Goal: Transaction & Acquisition: Book appointment/travel/reservation

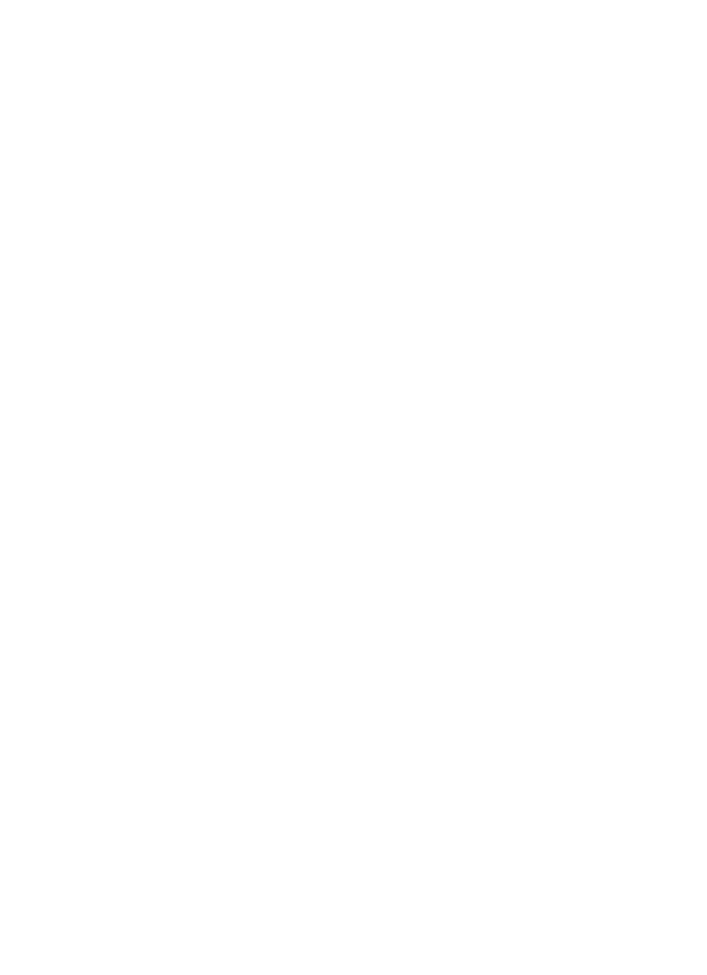
click at [520, 603] on link "Alle Hotels anzeigen" at bounding box center [353, 585] width 639 height 34
click at [592, 375] on span "Anreise" at bounding box center [354, 383] width 545 height 17
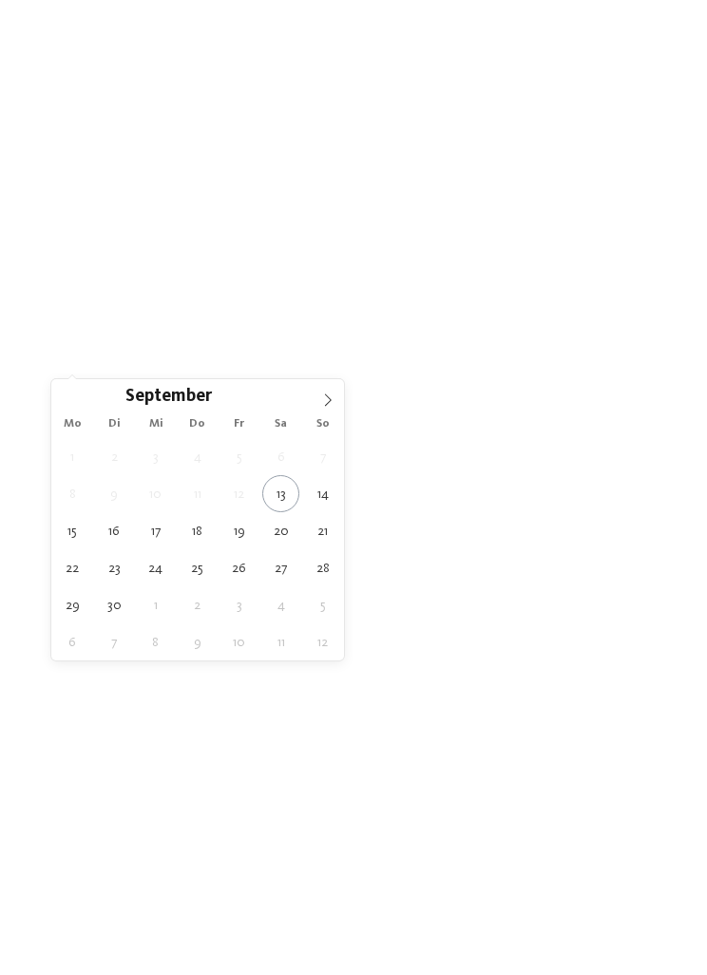
click at [319, 402] on span at bounding box center [328, 395] width 32 height 32
type div "18.10.2025"
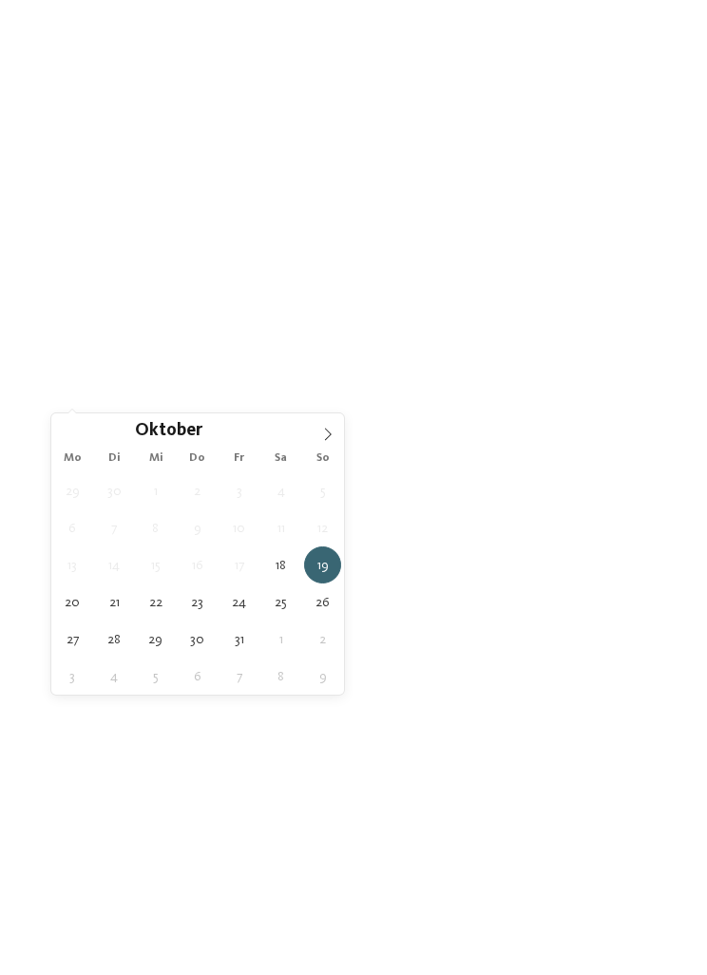
type div "24.10.2025"
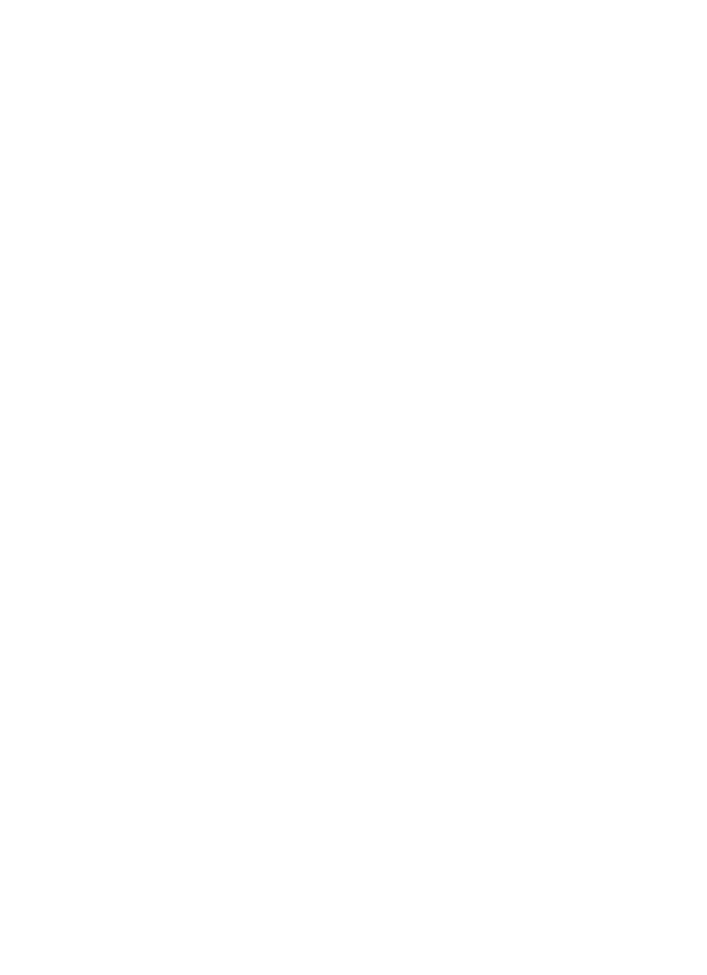
click at [640, 502] on div "Family Experiences" at bounding box center [353, 519] width 605 height 34
click at [466, 179] on div "Family Experiences LUXURY RETREAT JUST KIDS AND FAMILY" at bounding box center [353, 487] width 707 height 975
click at [457, 587] on div "filtern" at bounding box center [353, 604] width 605 height 34
click at [548, 331] on div at bounding box center [353, 301] width 639 height 359
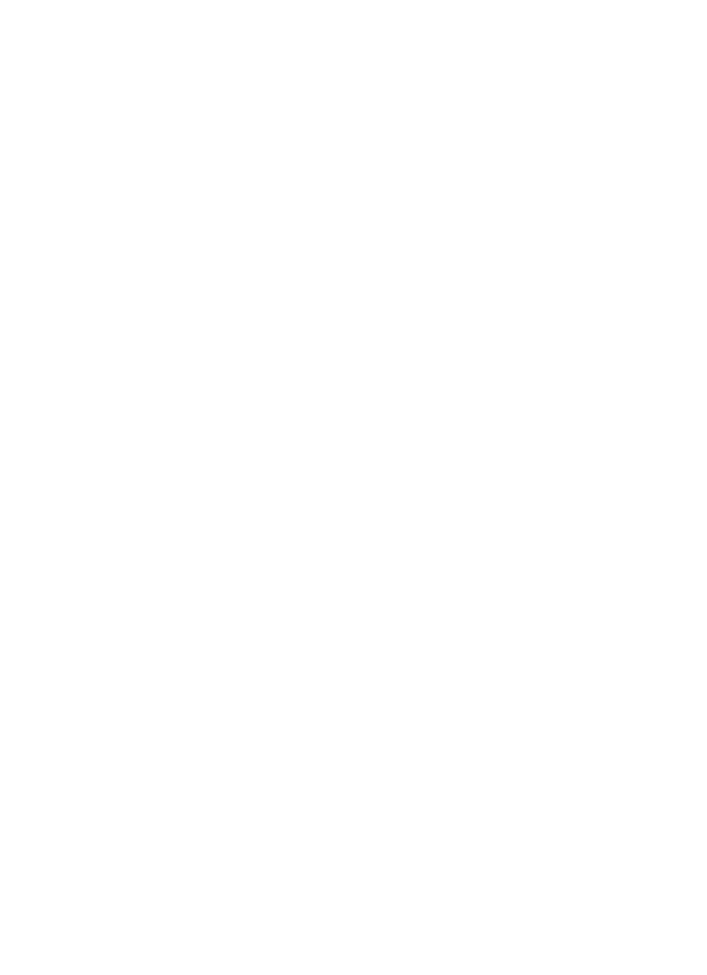
scroll to position [0, 0]
click at [543, 519] on img at bounding box center [515, 544] width 315 height 177
click at [575, 387] on img at bounding box center [515, 413] width 315 height 177
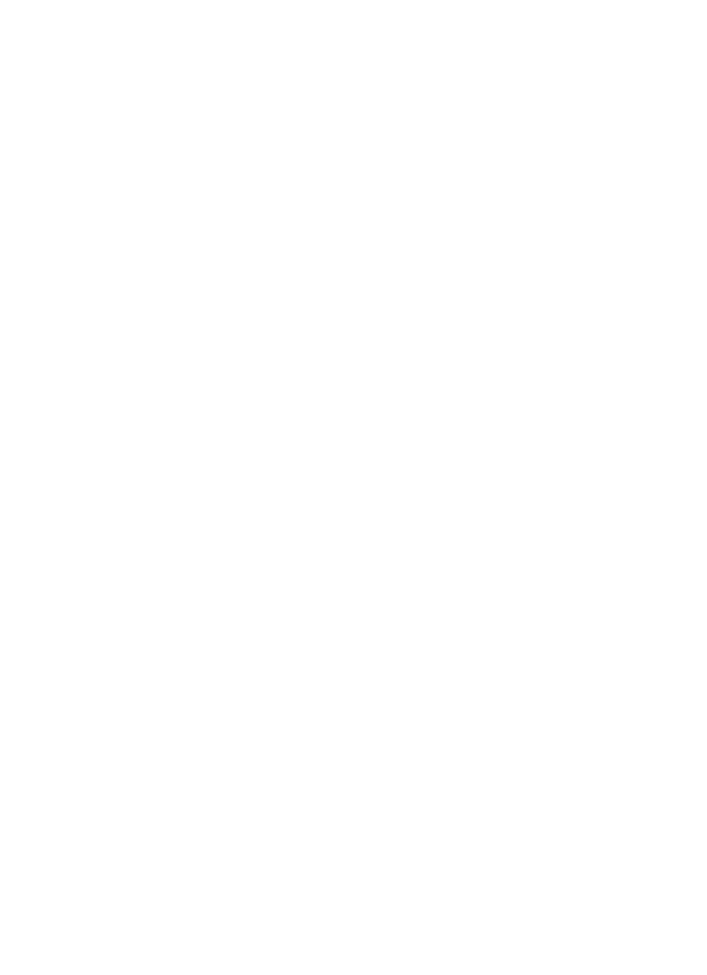
scroll to position [2904, 0]
click at [599, 583] on img at bounding box center [515, 607] width 315 height 177
click at [569, 578] on img at bounding box center [515, 607] width 315 height 177
click at [551, 512] on img at bounding box center [515, 527] width 315 height 177
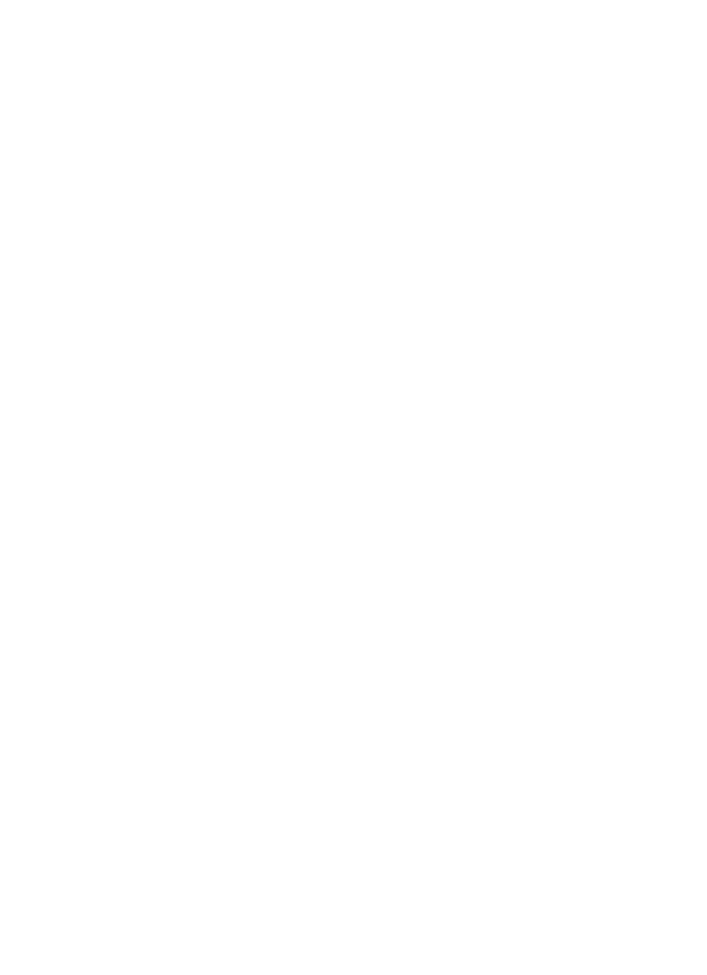
scroll to position [3938, 0]
click at [593, 452] on img at bounding box center [353, 370] width 639 height 359
click at [235, 502] on link "mehr erfahren" at bounding box center [198, 509] width 100 height 15
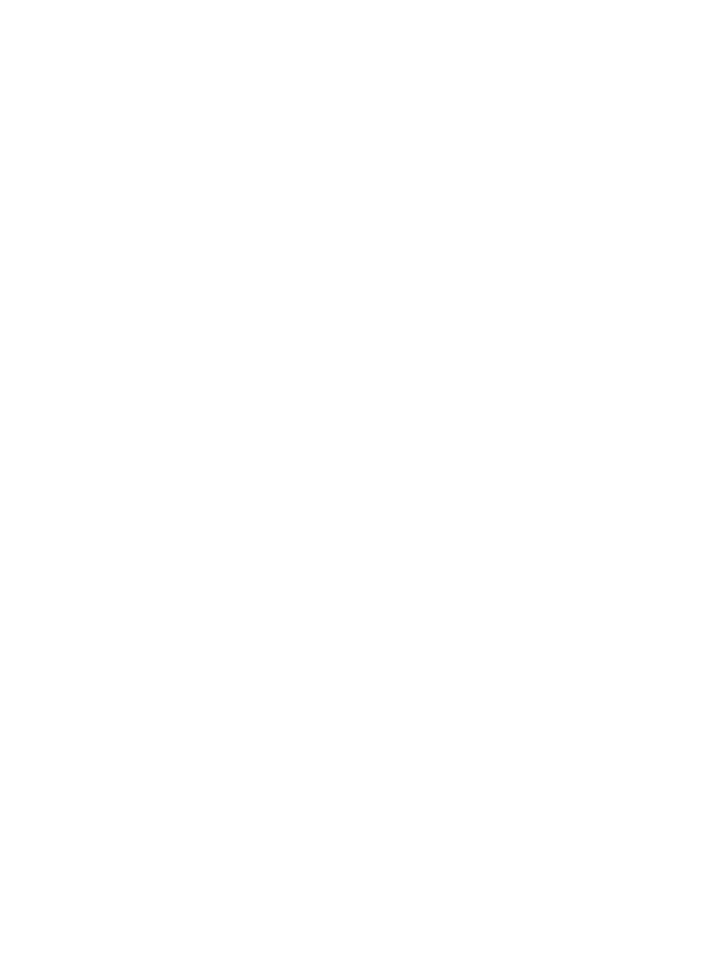
click at [657, 64] on icon at bounding box center [672, 63] width 37 height 30
click at [578, 375] on span "Anreise" at bounding box center [354, 383] width 545 height 17
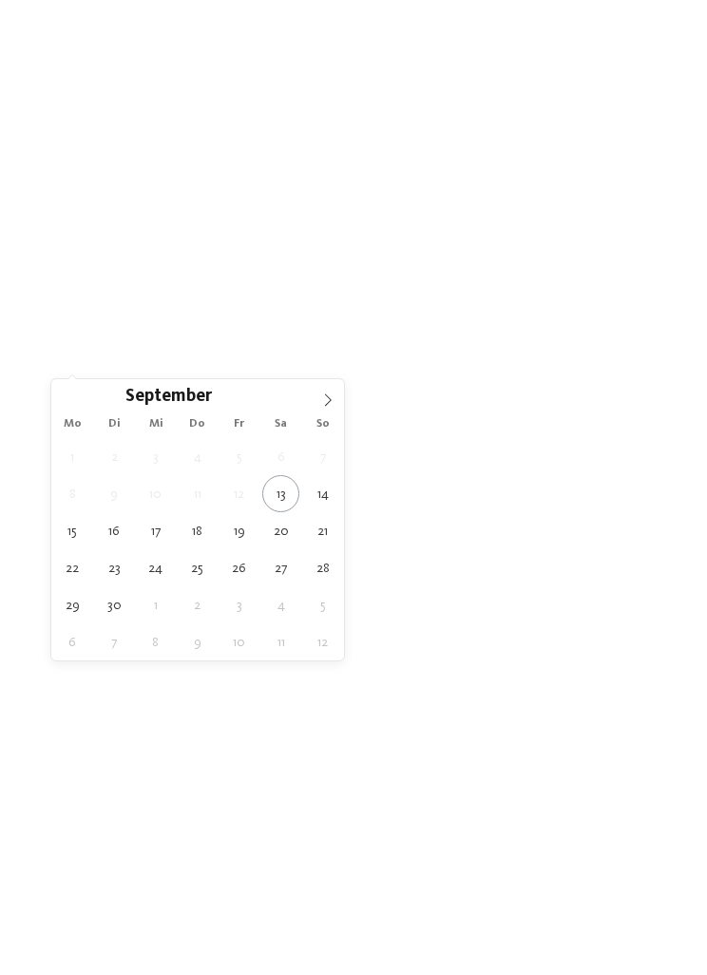
click at [323, 399] on icon at bounding box center [327, 400] width 13 height 13
type div "18.10.2025"
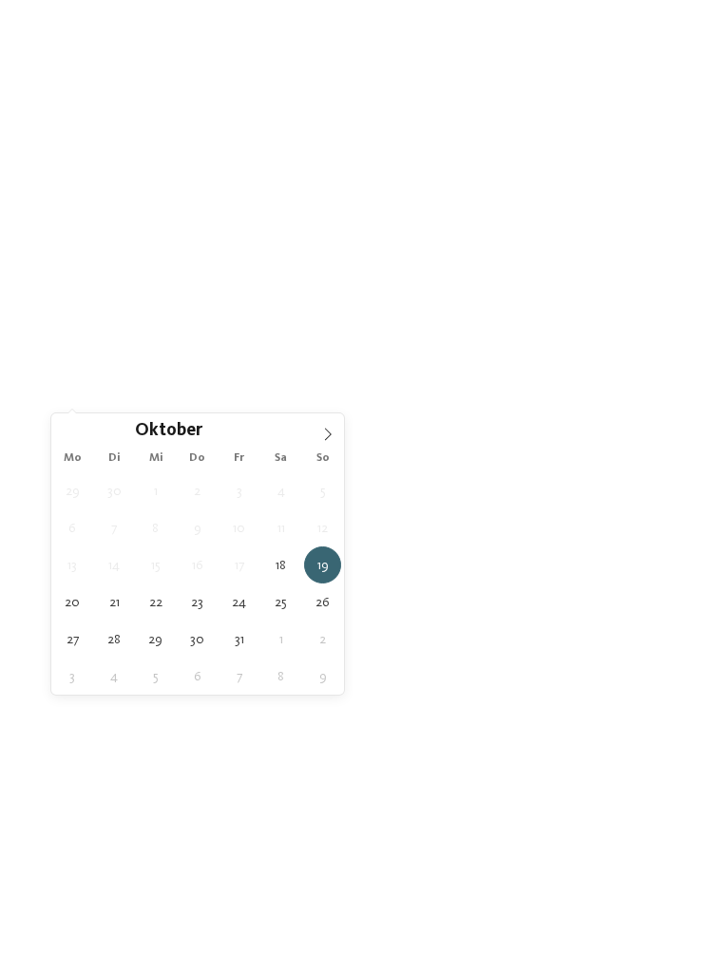
type div "25.10.2025"
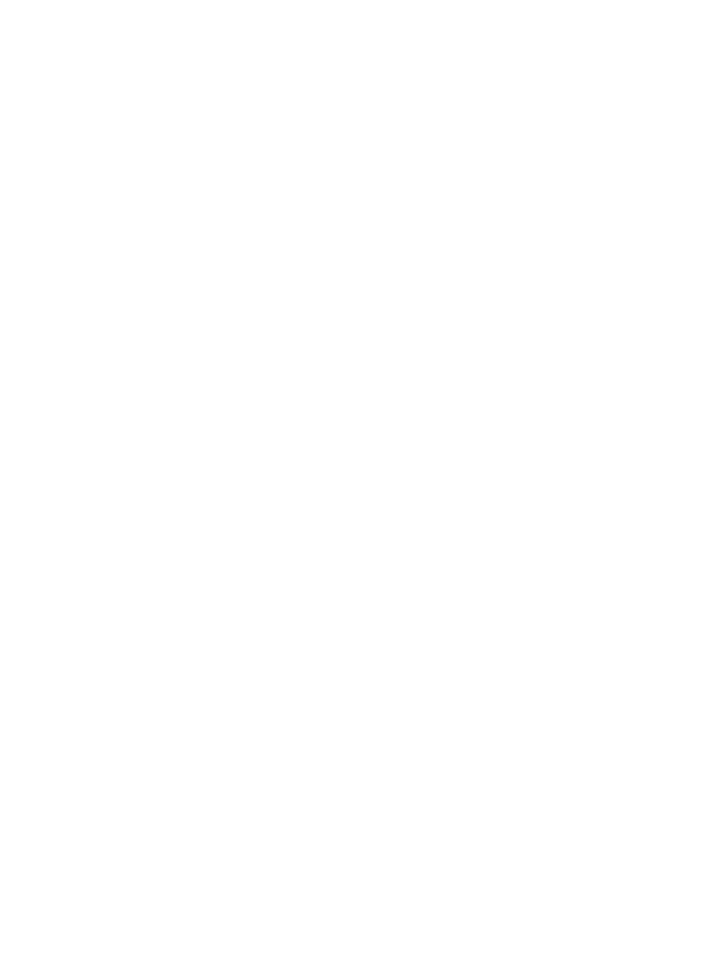
click at [515, 591] on div "filtern" at bounding box center [353, 604] width 605 height 34
click at [553, 575] on div "NEU seit [DATE]" at bounding box center [353, 526] width 639 height 359
click at [583, 608] on div at bounding box center [353, 553] width 639 height 359
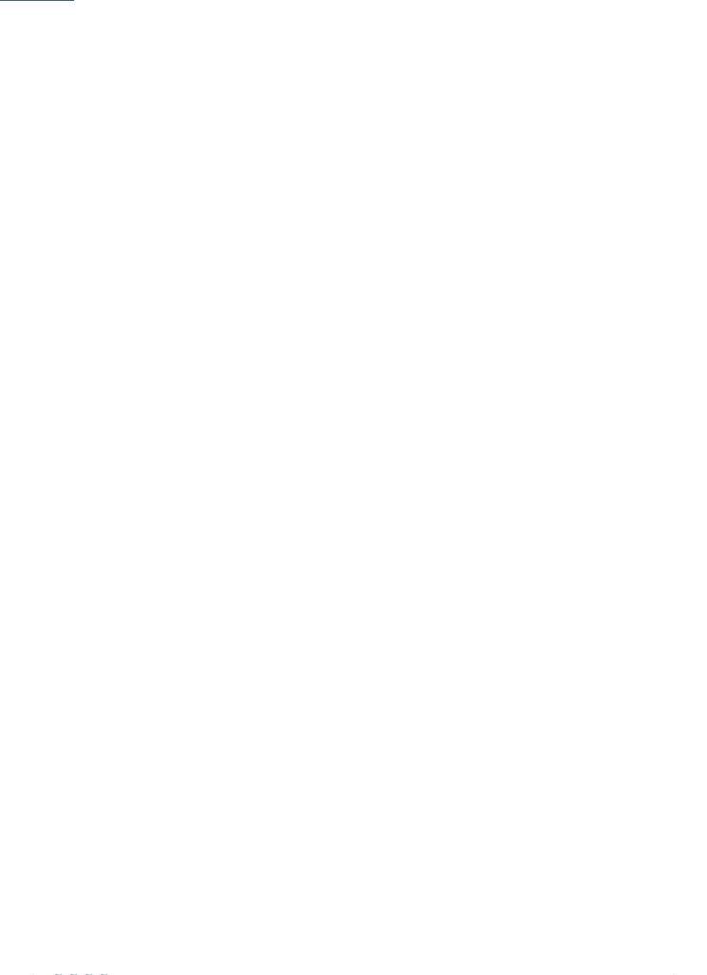
scroll to position [1517, 0]
click at [570, 672] on div at bounding box center [353, 662] width 639 height 359
click at [587, 536] on div at bounding box center [353, 489] width 639 height 359
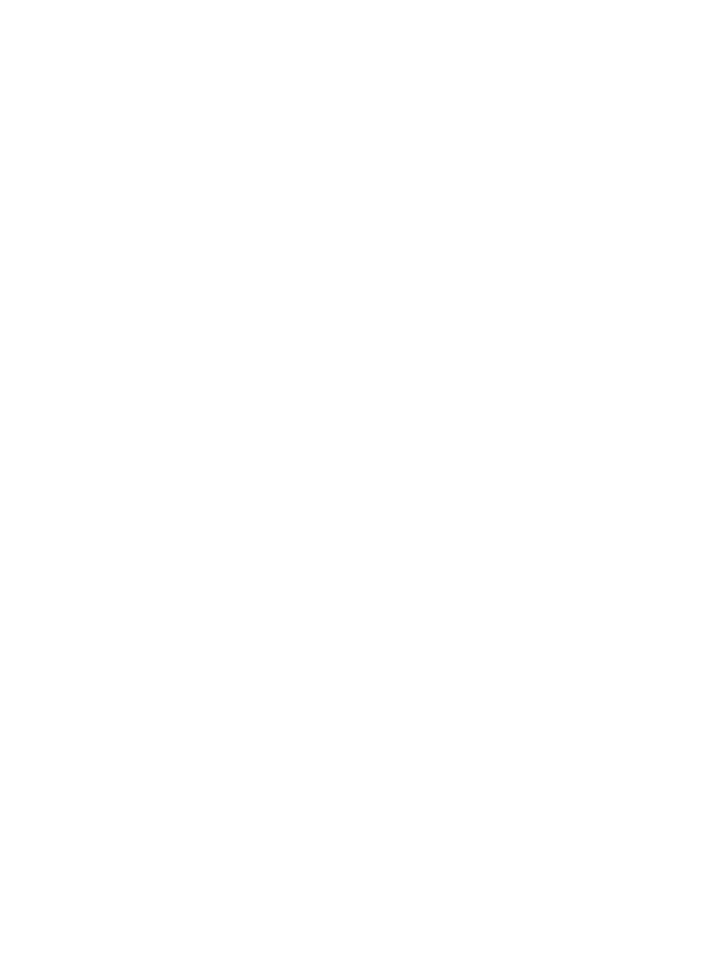
click at [531, 565] on div "NEW MAY 2025" at bounding box center [353, 568] width 639 height 359
click at [174, 425] on div at bounding box center [353, 380] width 639 height 359
click at [588, 459] on div "Herbst Deal -20%" at bounding box center [353, 345] width 639 height 359
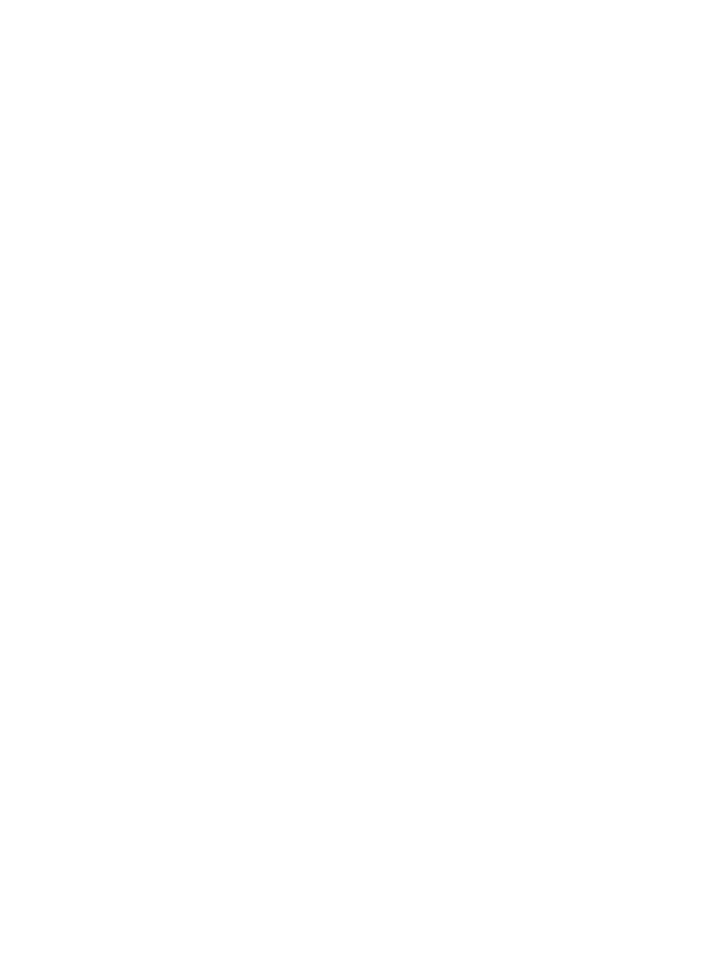
scroll to position [10678, 0]
click at [516, 564] on div at bounding box center [353, 544] width 639 height 359
click at [541, 459] on div "NEU seit November 2024" at bounding box center [353, 532] width 639 height 359
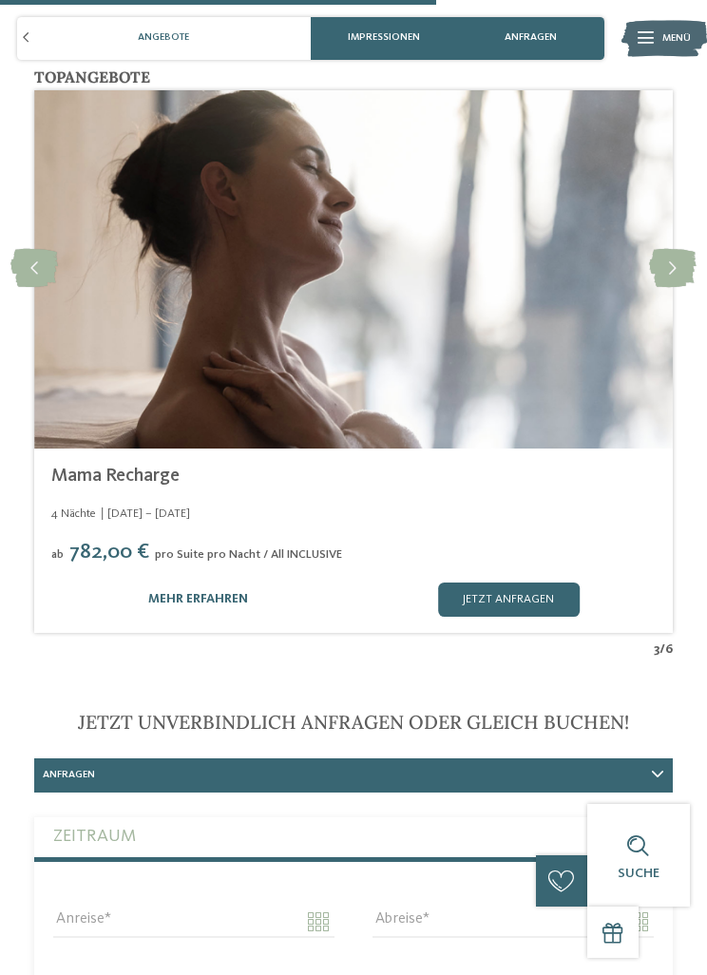
scroll to position [4057, 0]
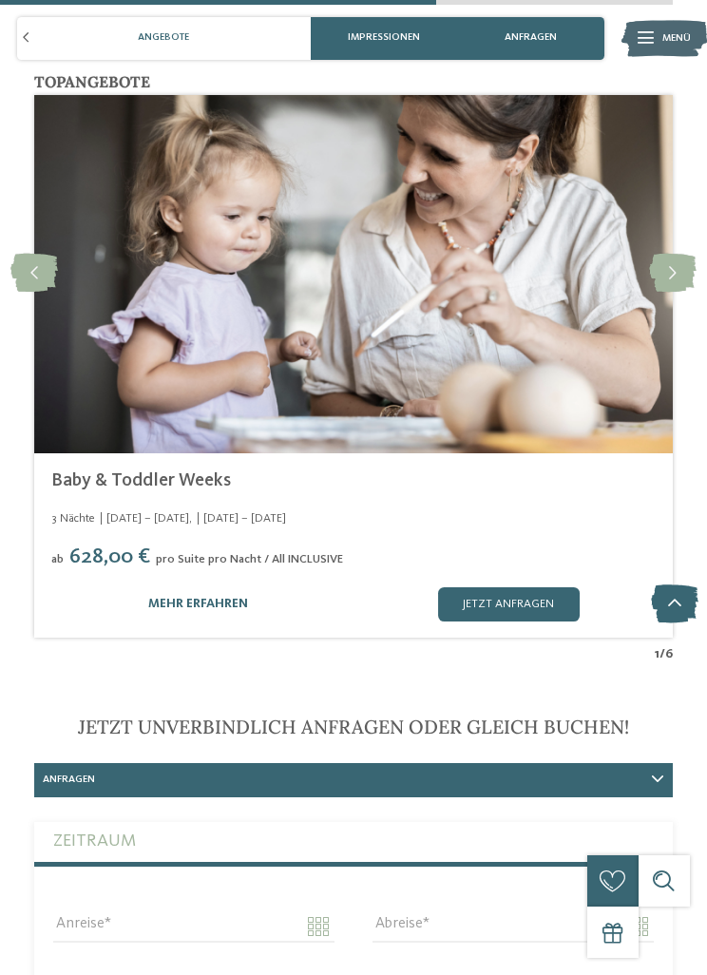
click at [579, 545] on div "ab 628,00 € pro Suite pro Nacht / All INCLUSIVE" at bounding box center [353, 558] width 605 height 26
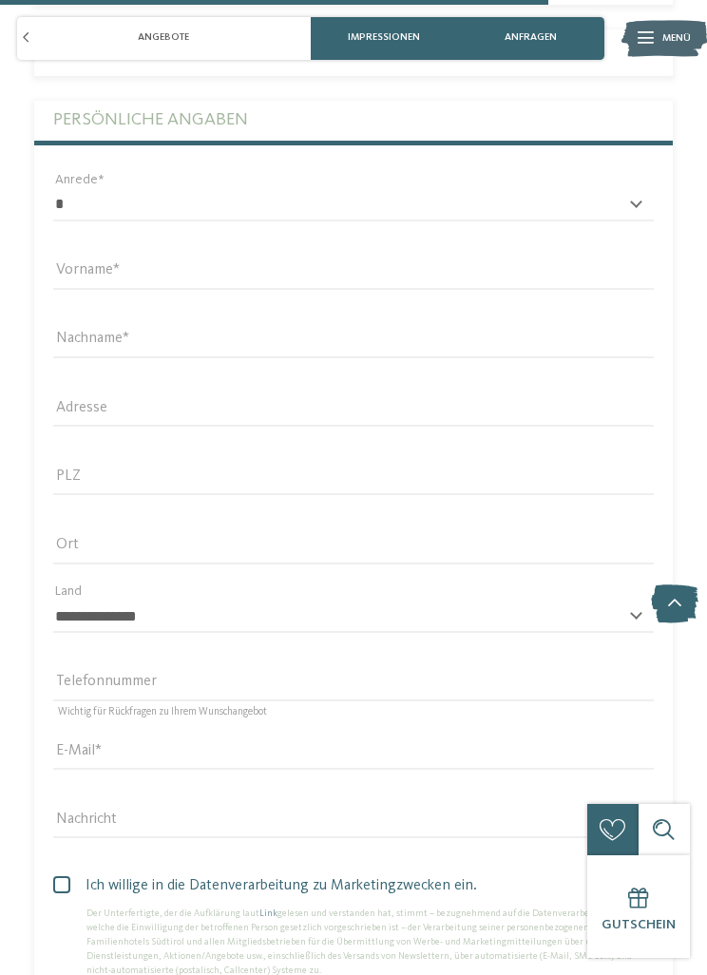
scroll to position [5058, 0]
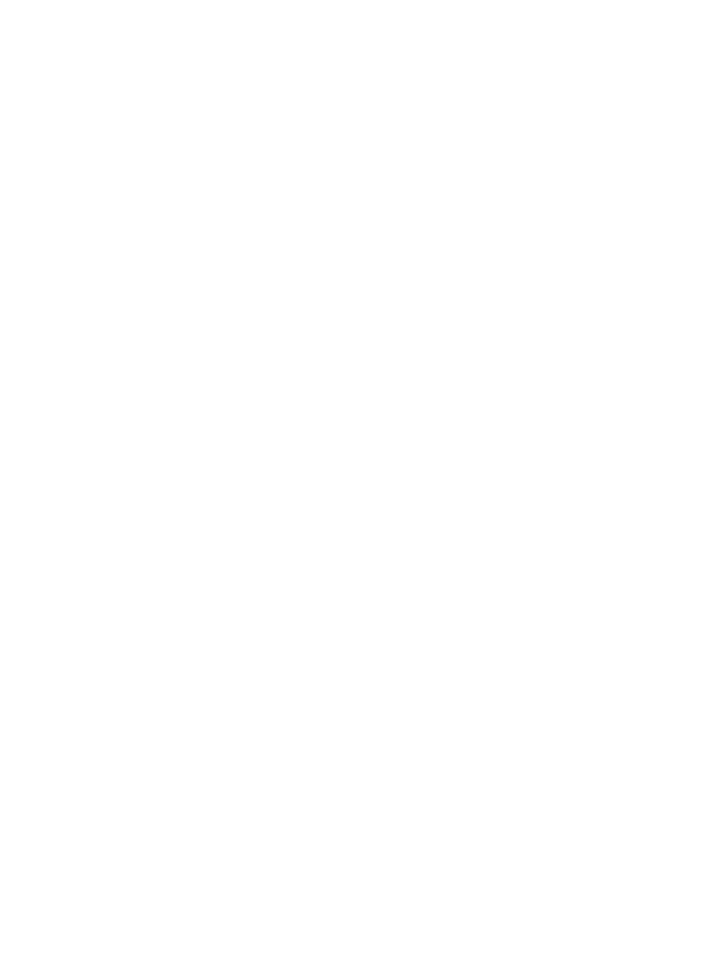
scroll to position [1826, 0]
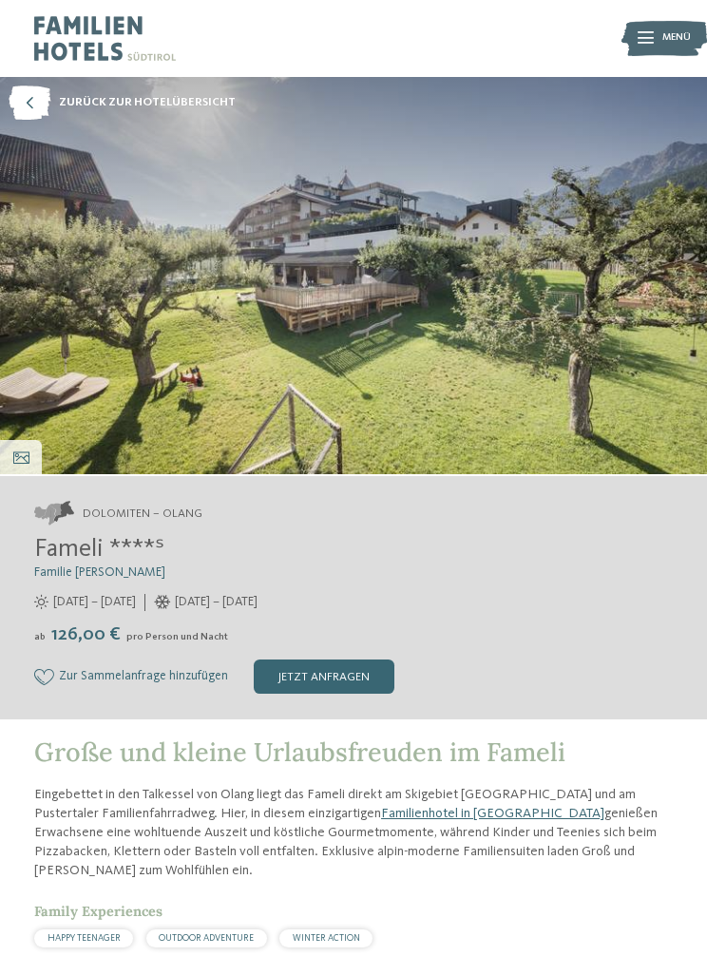
click at [36, 443] on div "Impressionen" at bounding box center [21, 457] width 42 height 34
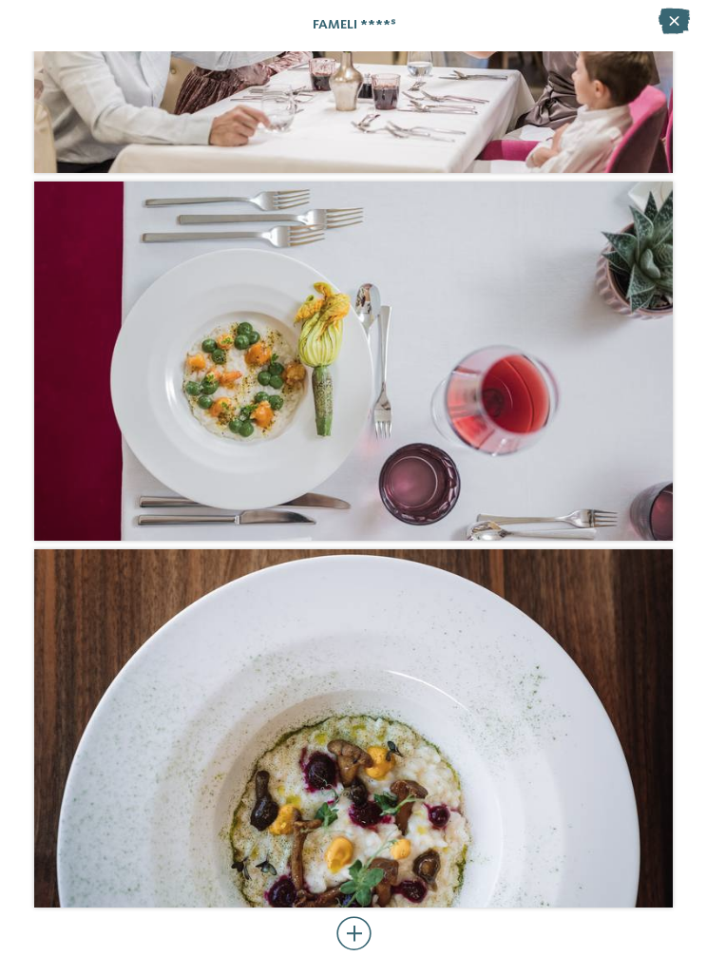
scroll to position [3809, 0]
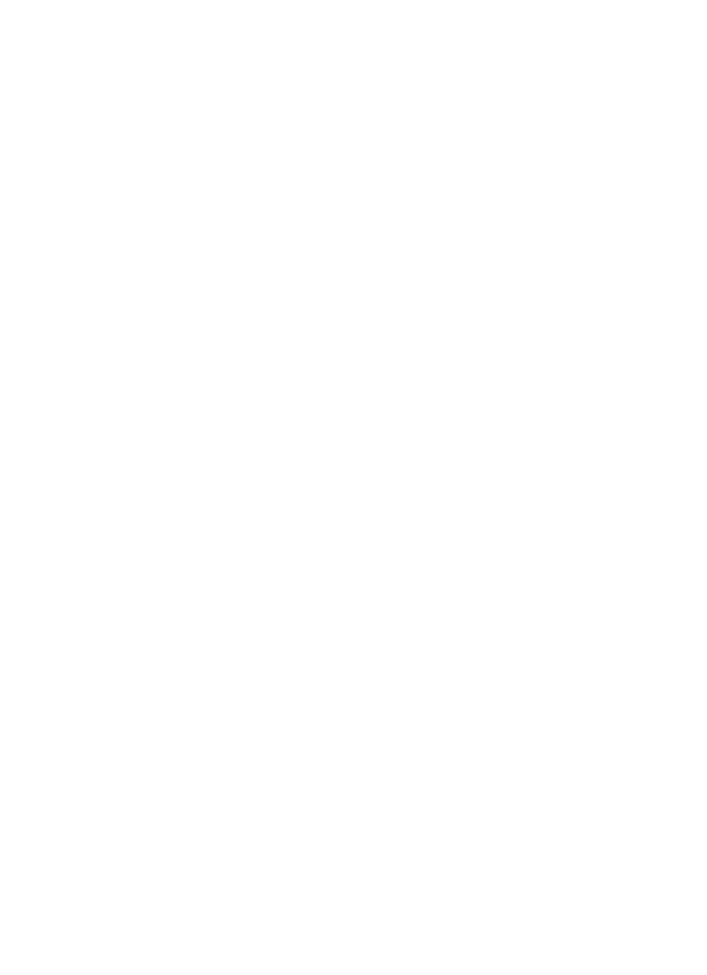
click at [593, 390] on img at bounding box center [353, 275] width 707 height 397
click at [18, 447] on div "Impressionen" at bounding box center [21, 457] width 42 height 34
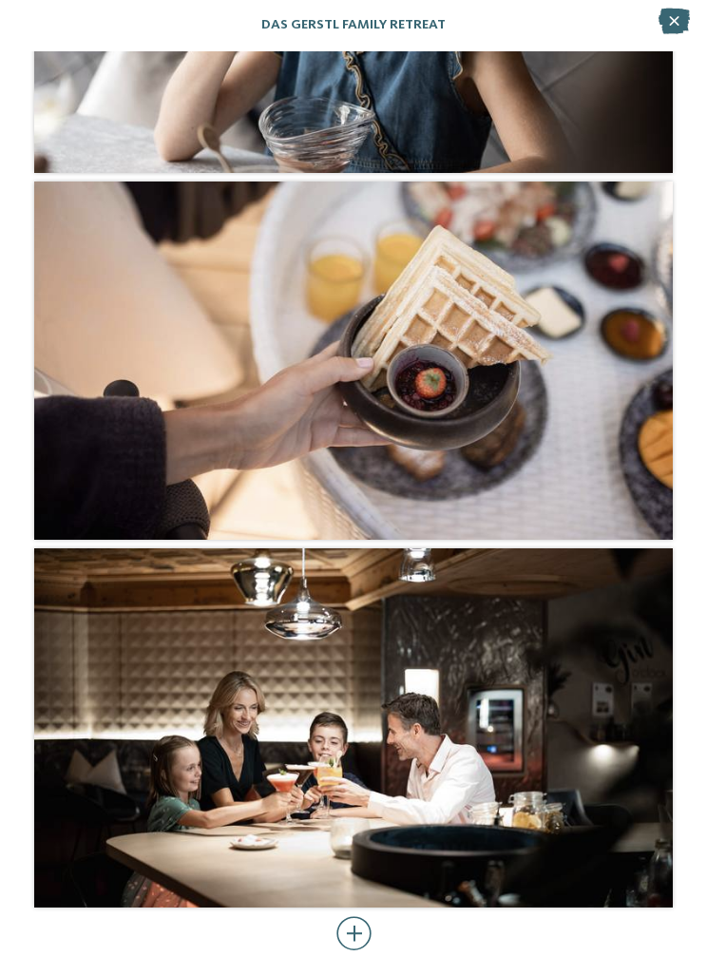
scroll to position [4990, 0]
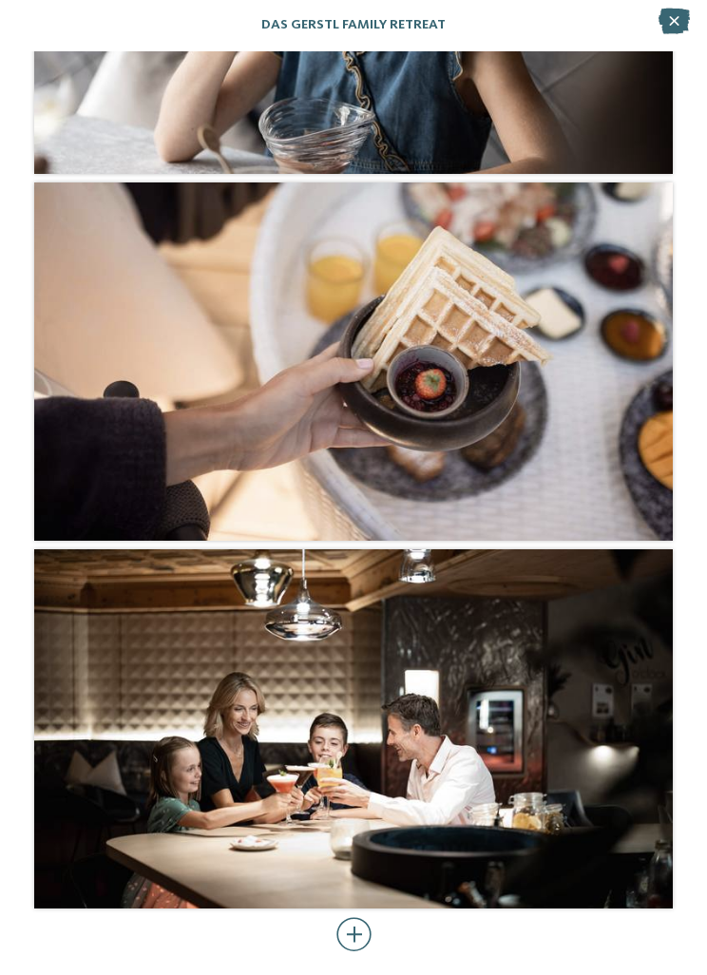
click at [370, 928] on div at bounding box center [354, 934] width 35 height 34
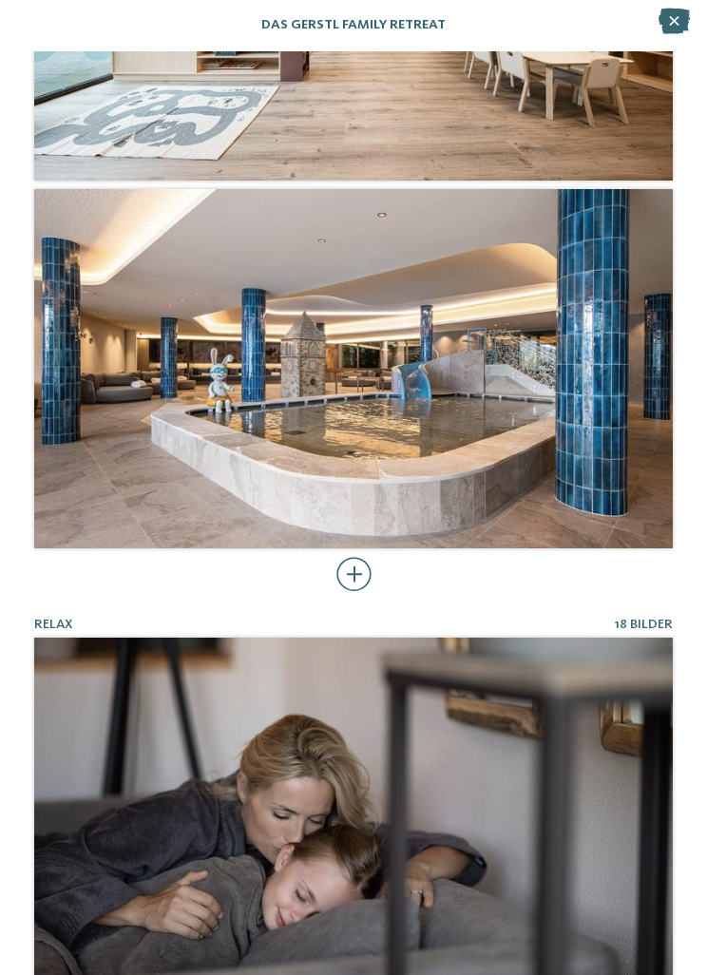
scroll to position [3016, 0]
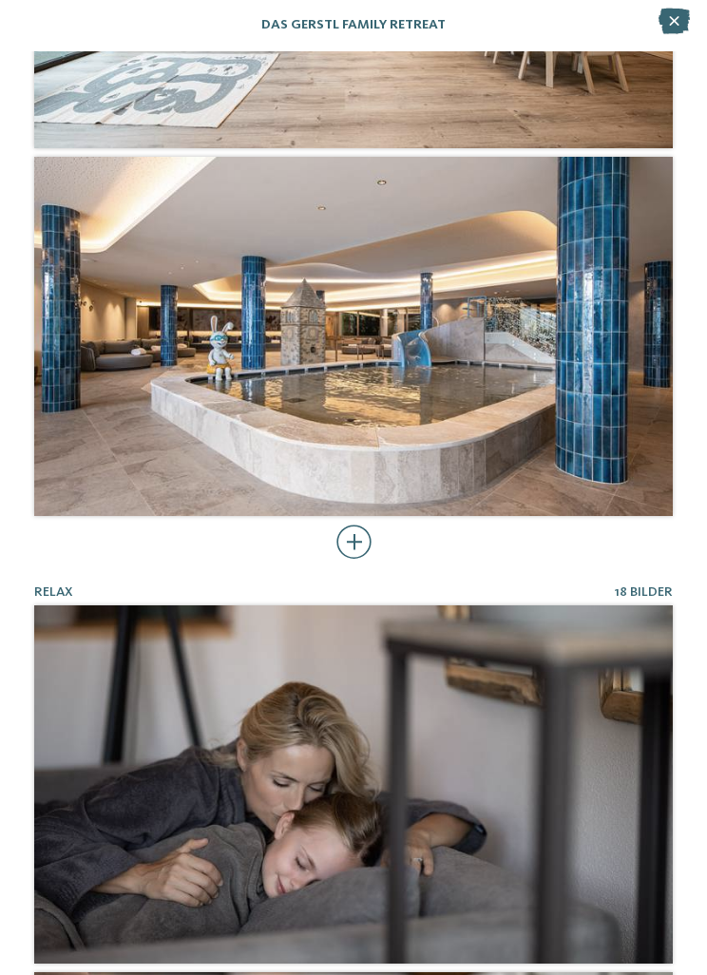
click at [364, 545] on div at bounding box center [354, 542] width 35 height 34
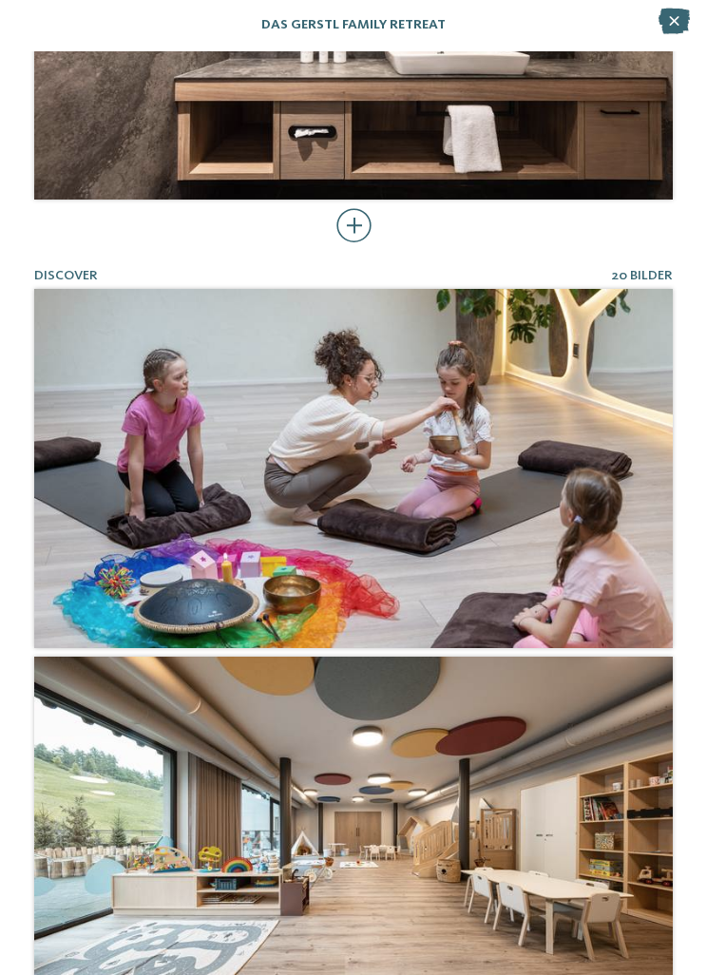
scroll to position [1866, 0]
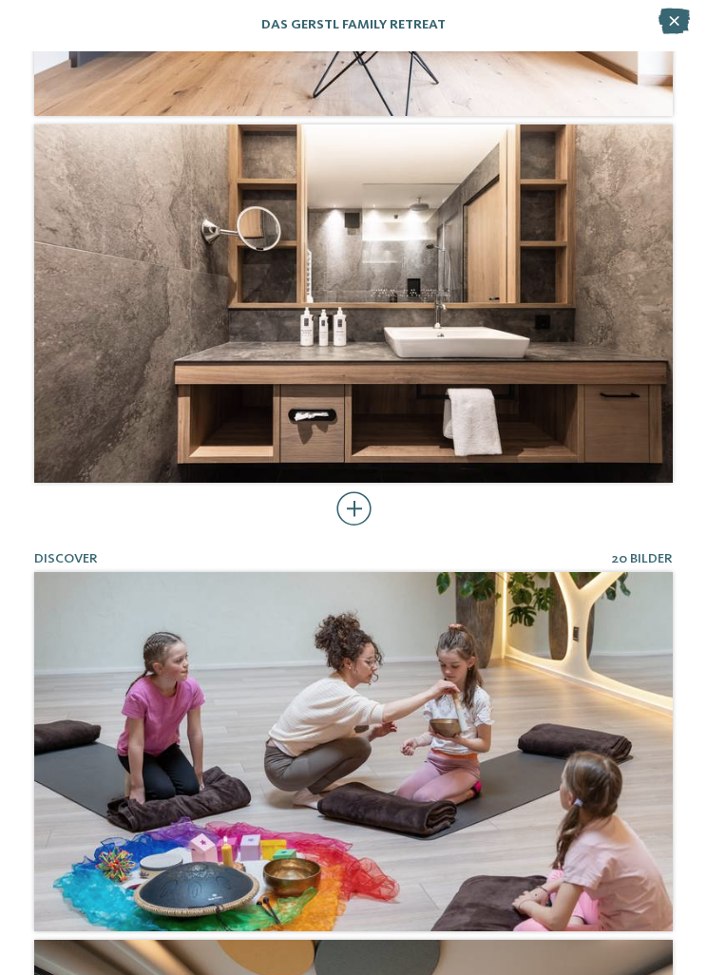
click at [352, 511] on div at bounding box center [354, 508] width 35 height 34
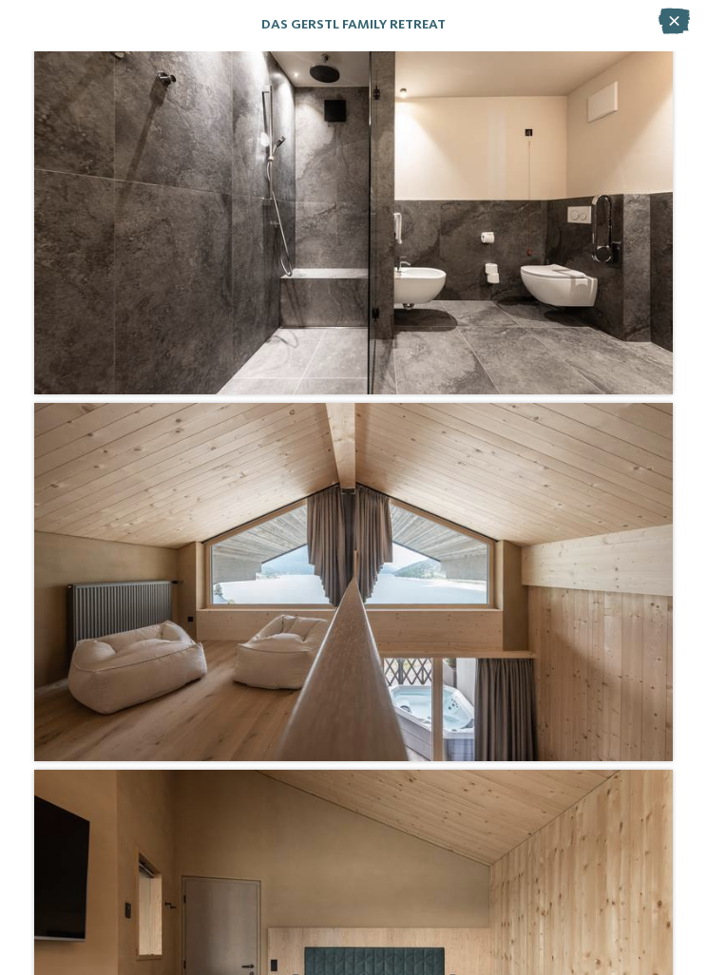
scroll to position [2306, 0]
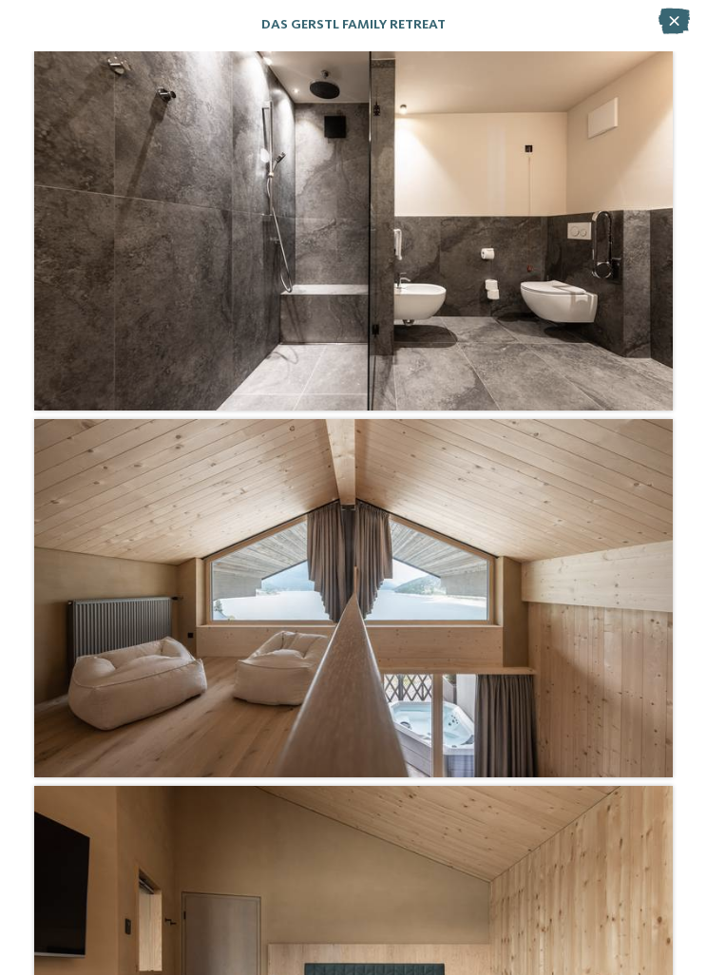
click at [659, 31] on icon at bounding box center [674, 22] width 31 height 26
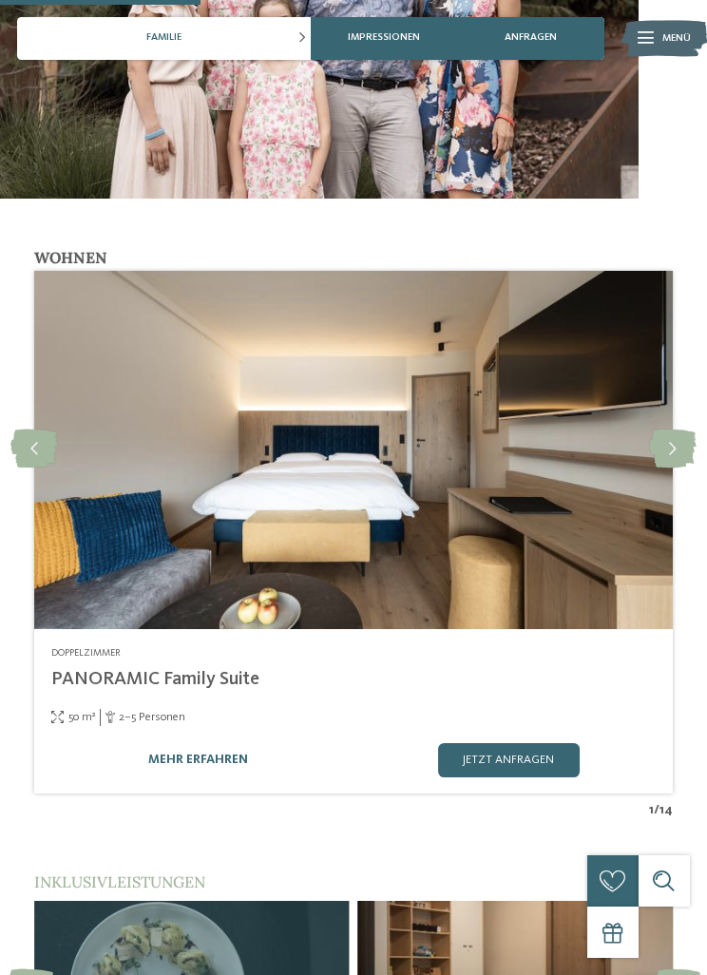
scroll to position [1823, 0]
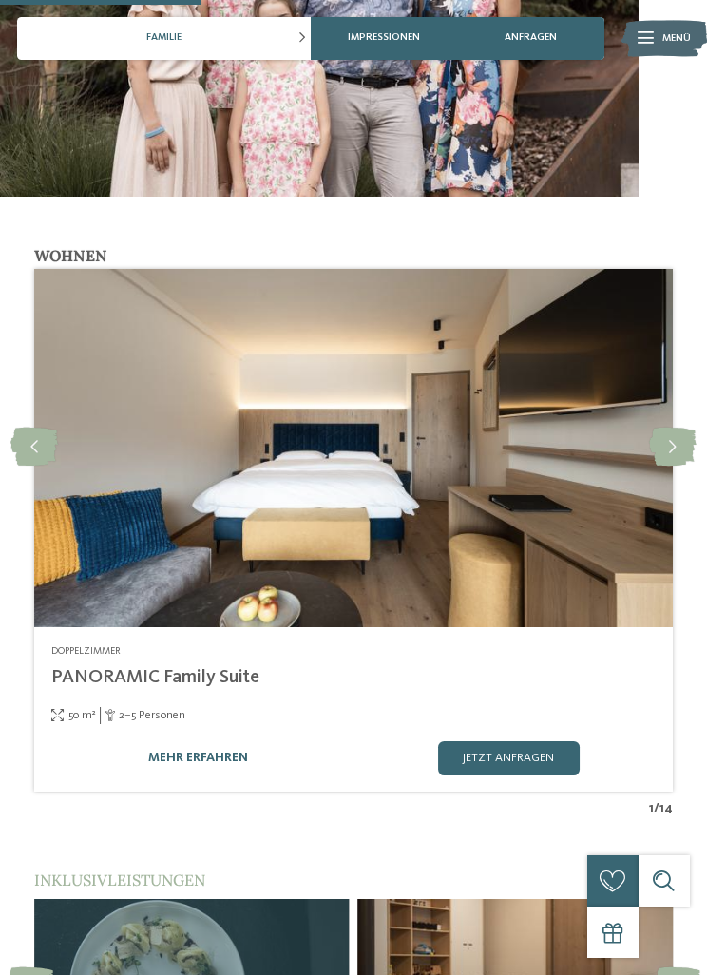
click at [684, 437] on icon at bounding box center [672, 448] width 47 height 39
click at [680, 443] on icon at bounding box center [672, 448] width 47 height 39
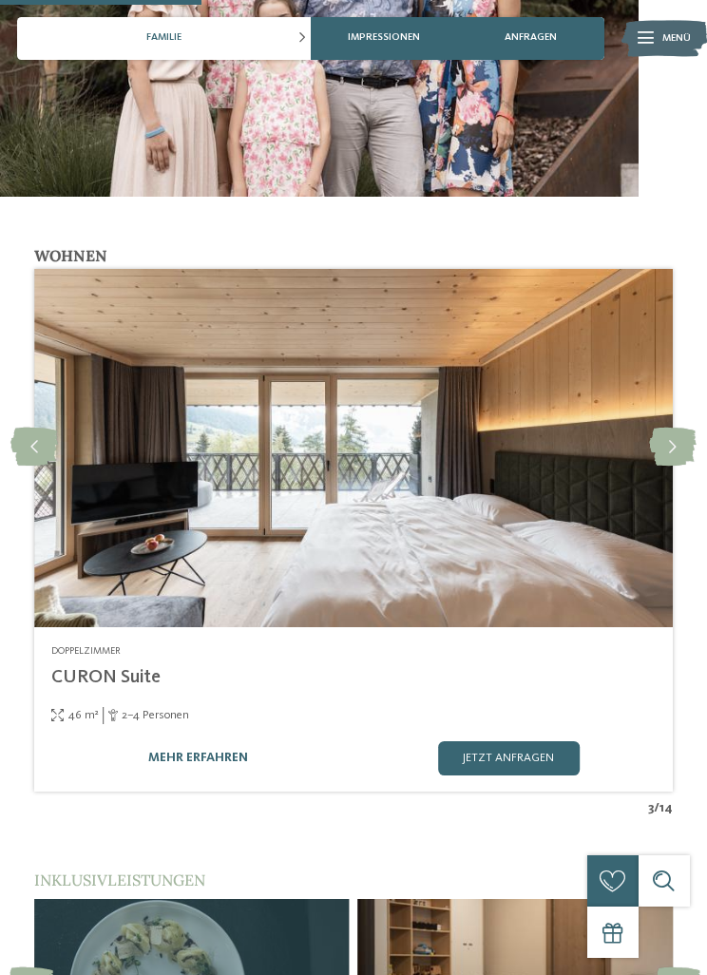
click at [37, 429] on icon at bounding box center [34, 448] width 48 height 39
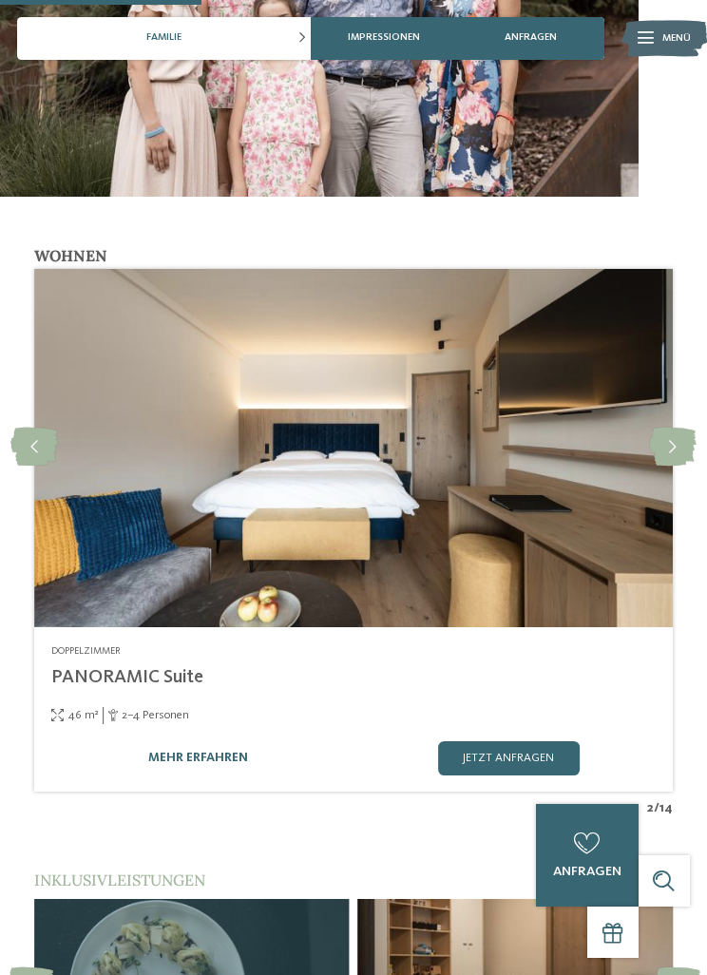
click at [668, 442] on icon at bounding box center [672, 448] width 47 height 39
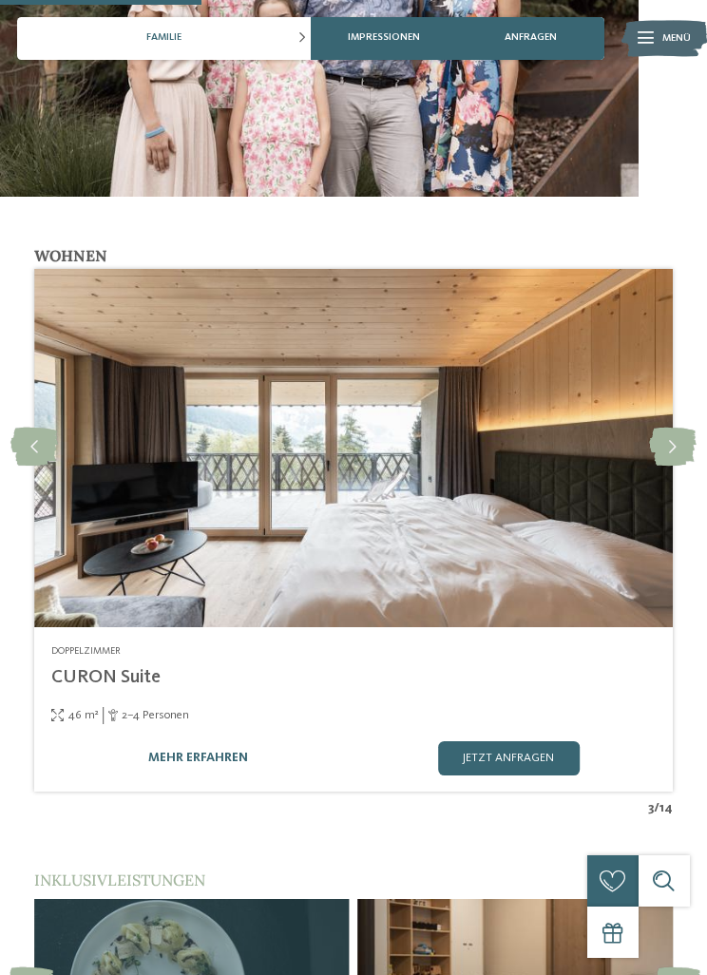
click at [672, 440] on icon at bounding box center [672, 448] width 47 height 39
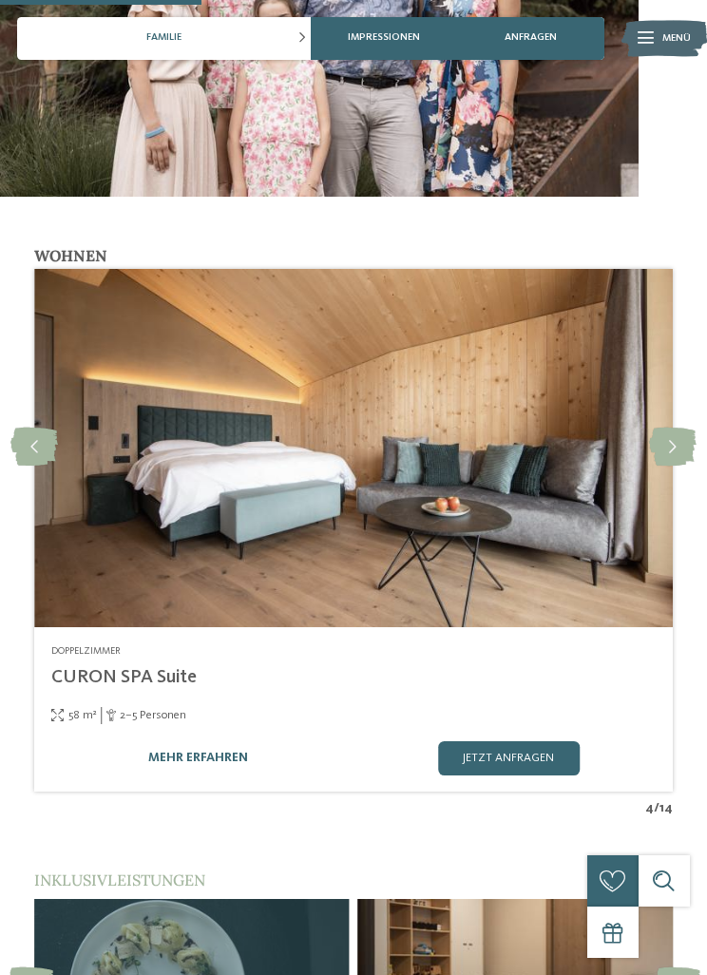
click at [224, 741] on div "mehr erfahren jetzt anfragen" at bounding box center [353, 758] width 605 height 34
click at [206, 751] on link "mehr erfahren" at bounding box center [198, 758] width 100 height 15
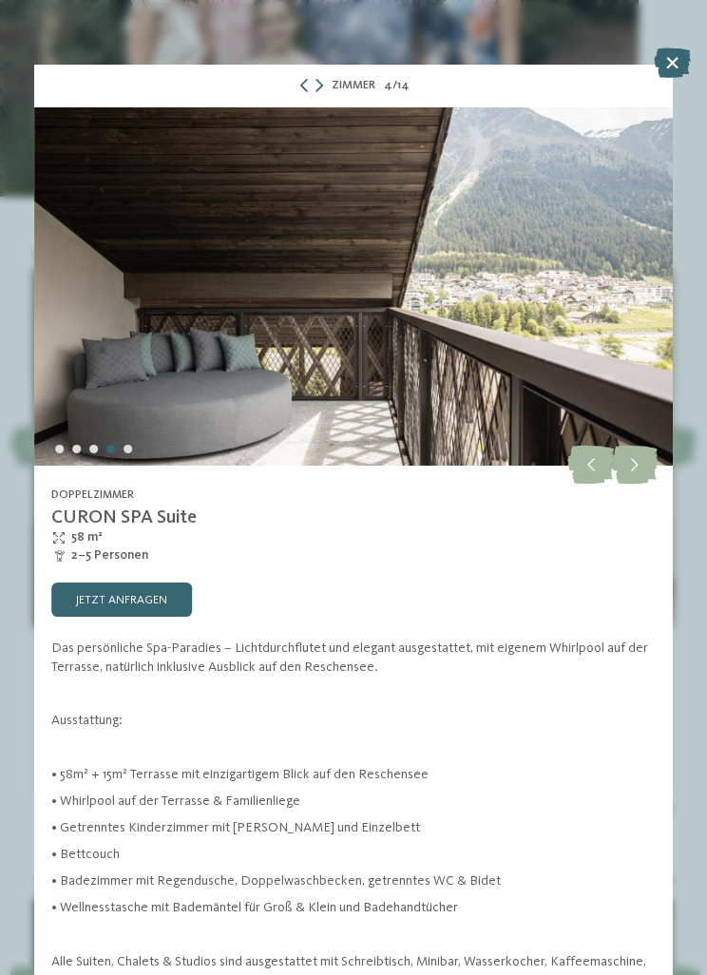
click at [639, 467] on icon at bounding box center [634, 466] width 47 height 39
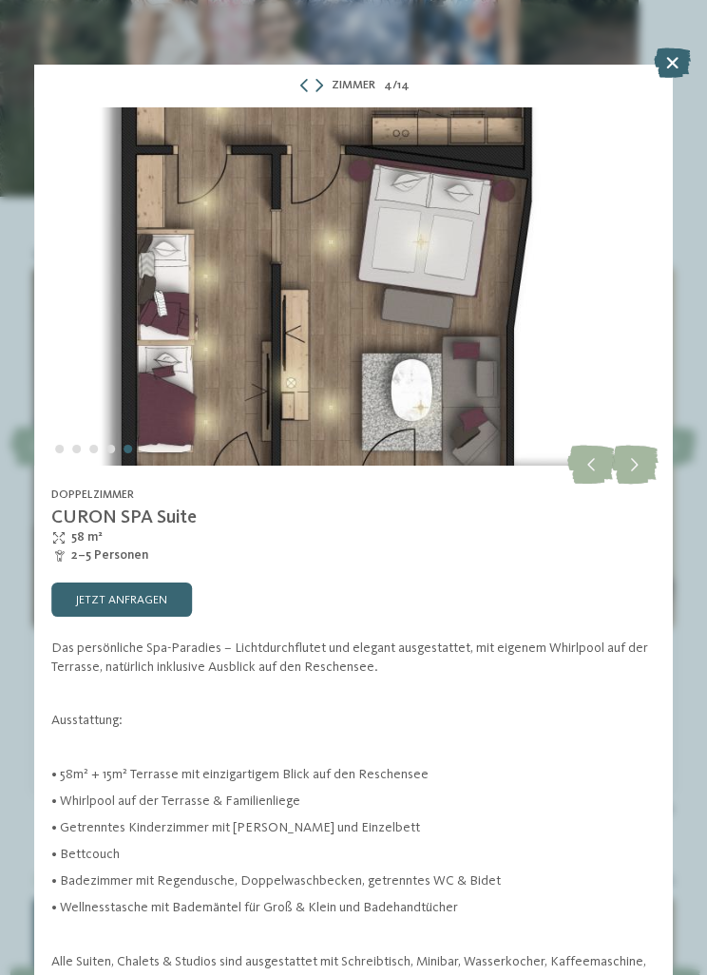
click at [634, 474] on icon at bounding box center [634, 466] width 47 height 39
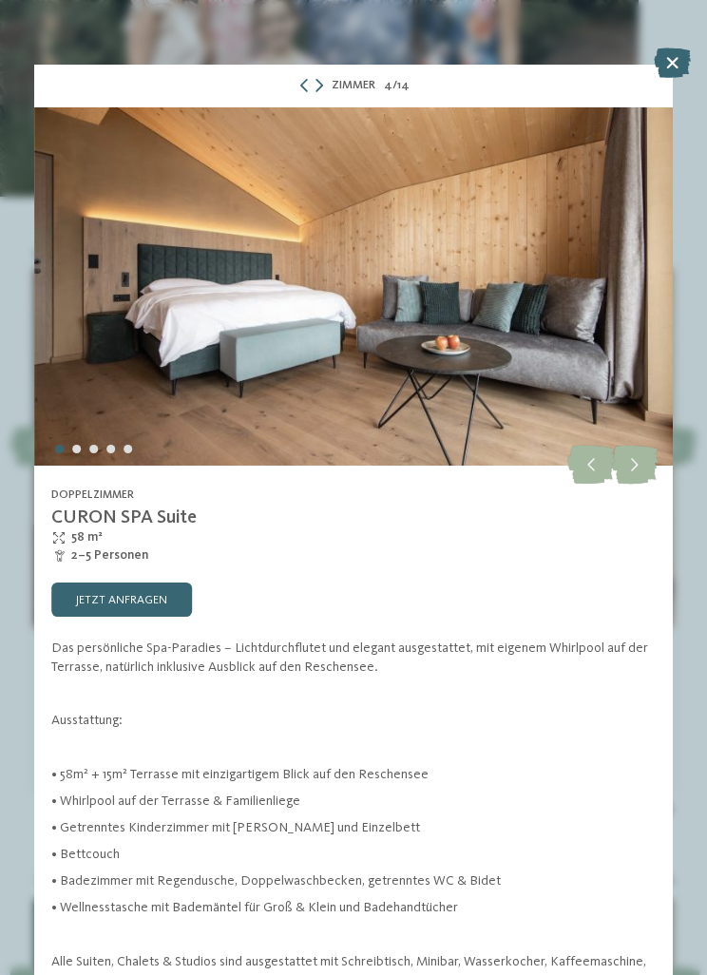
click at [637, 470] on icon at bounding box center [634, 466] width 47 height 39
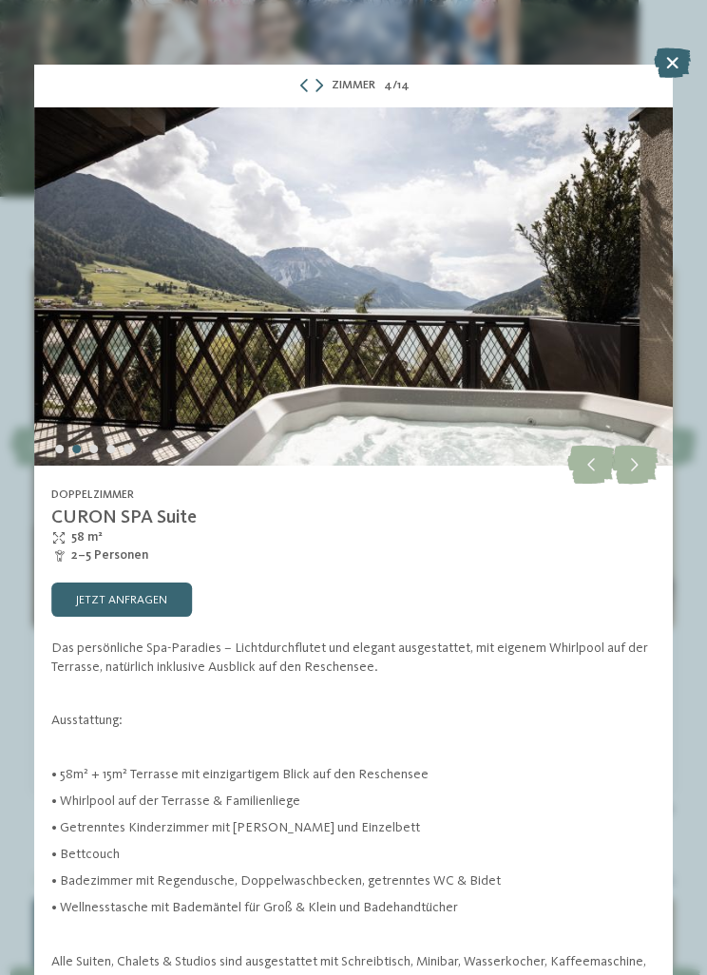
click at [636, 471] on icon at bounding box center [634, 466] width 47 height 39
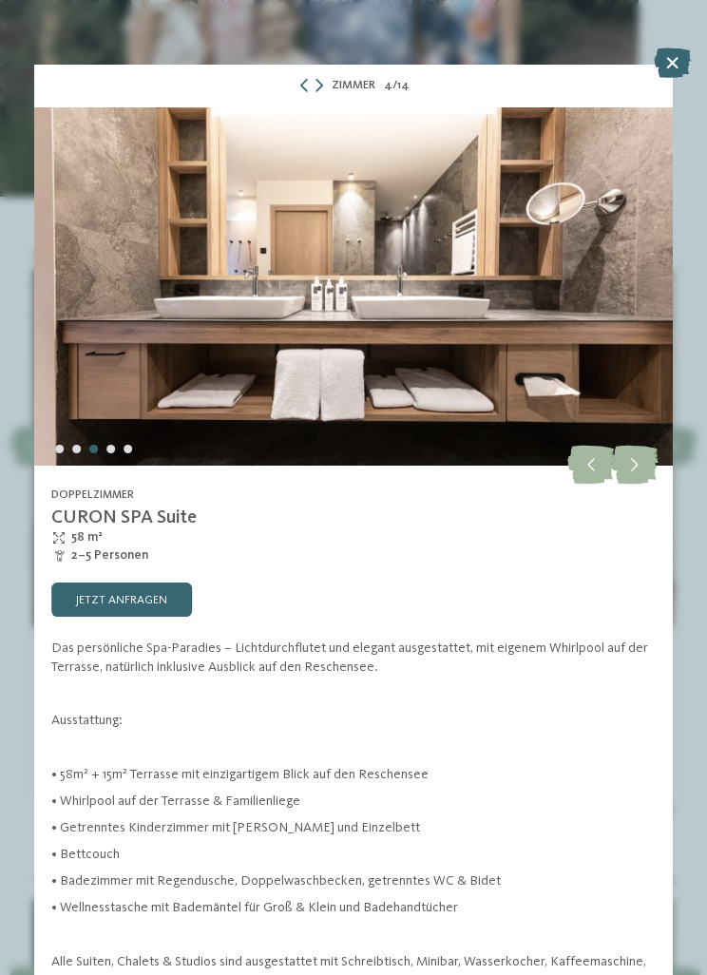
click at [637, 466] on icon at bounding box center [634, 466] width 47 height 39
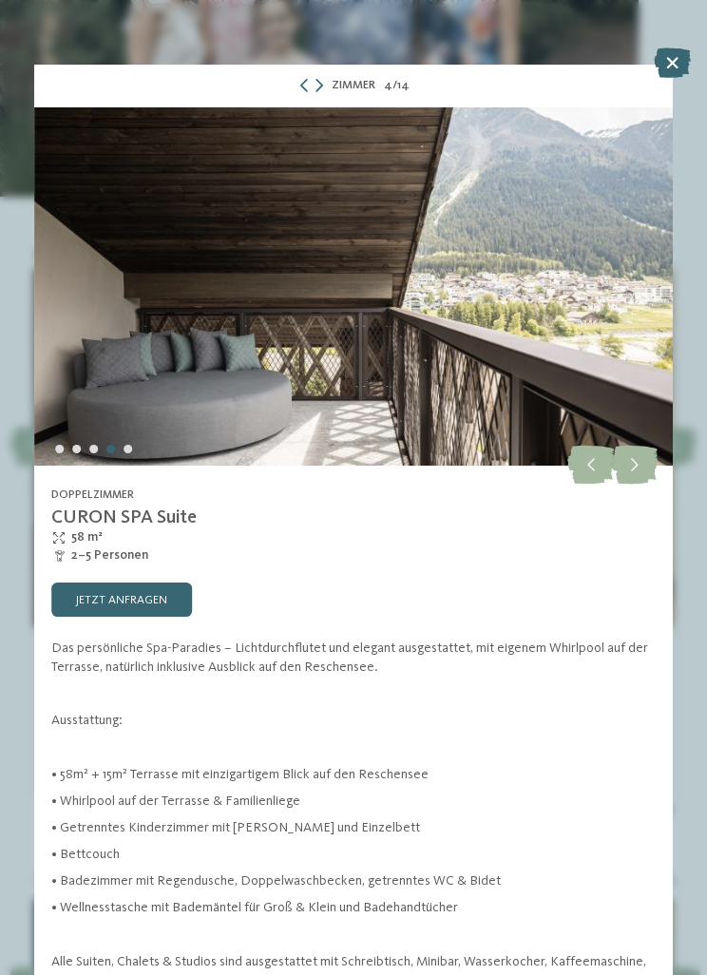
click at [637, 469] on icon at bounding box center [634, 466] width 47 height 39
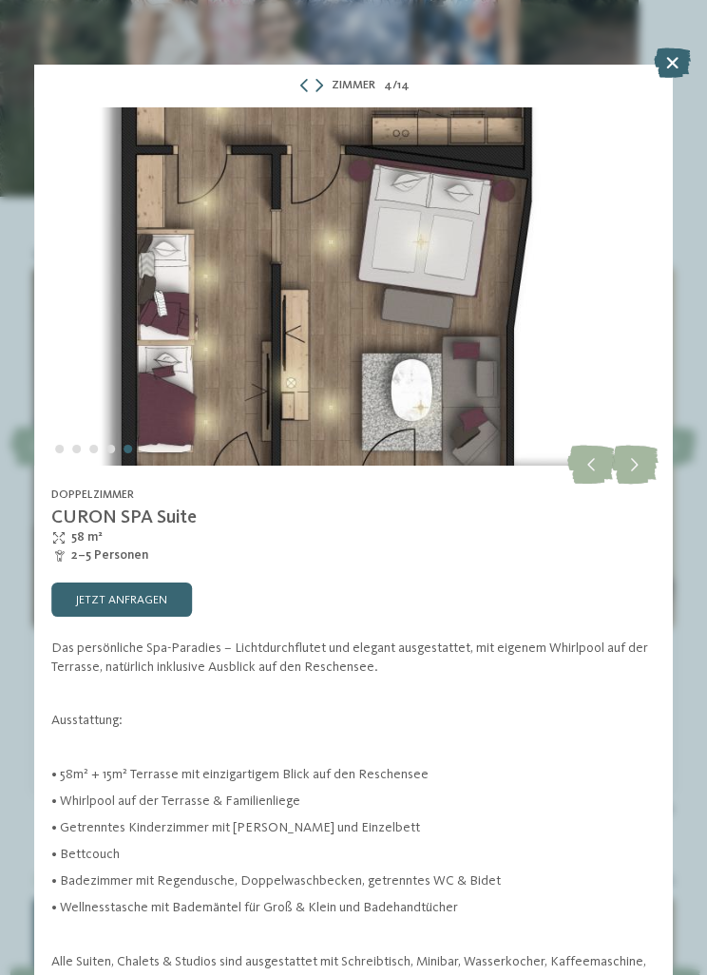
click at [636, 464] on icon at bounding box center [634, 466] width 47 height 39
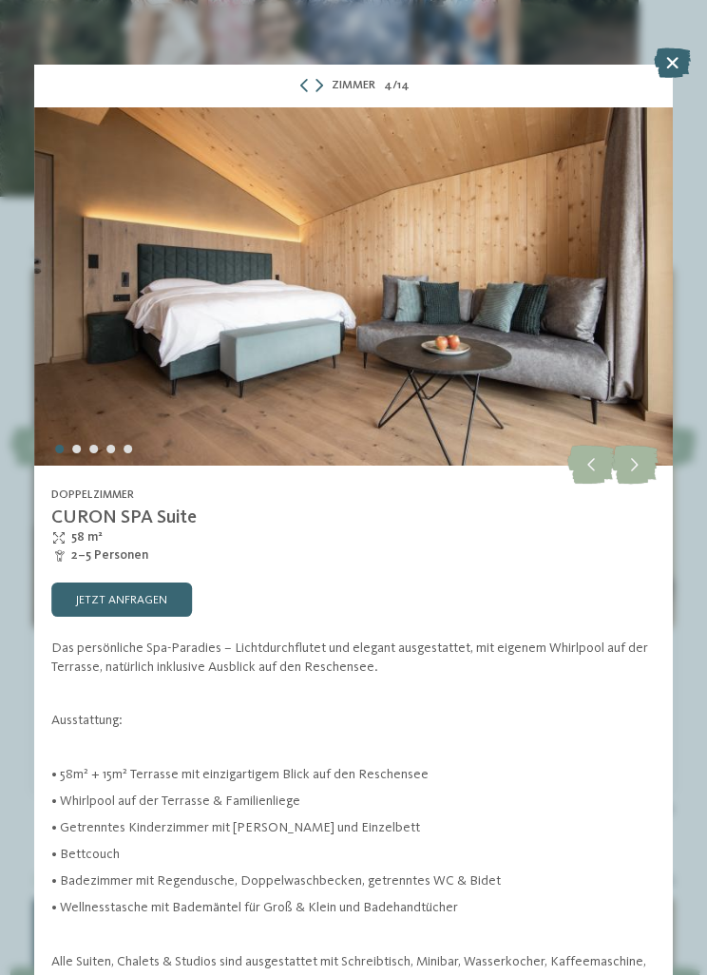
click at [639, 72] on div "Zimmer 4 / 14" at bounding box center [353, 86] width 639 height 43
click at [664, 66] on icon at bounding box center [672, 63] width 37 height 30
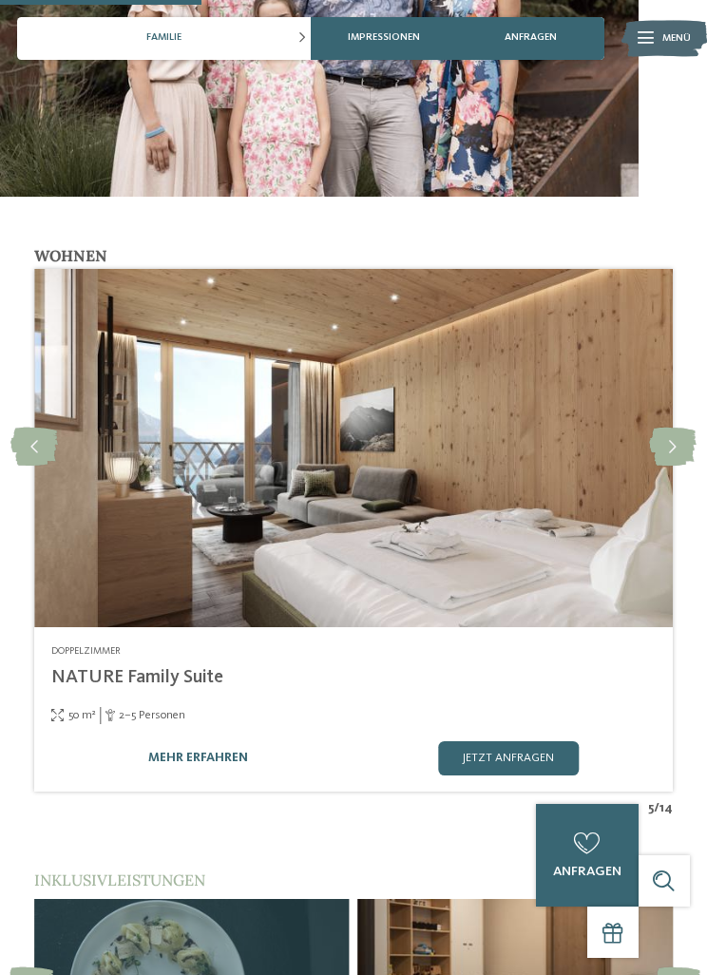
click at [235, 751] on link "mehr erfahren" at bounding box center [198, 758] width 100 height 15
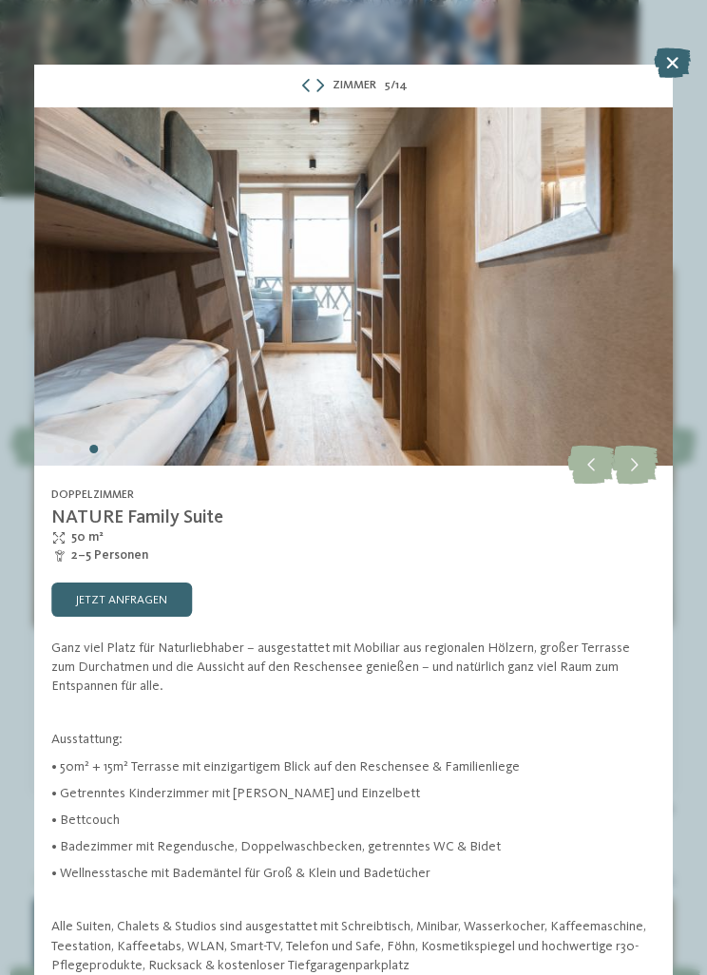
click at [645, 472] on icon at bounding box center [634, 466] width 47 height 39
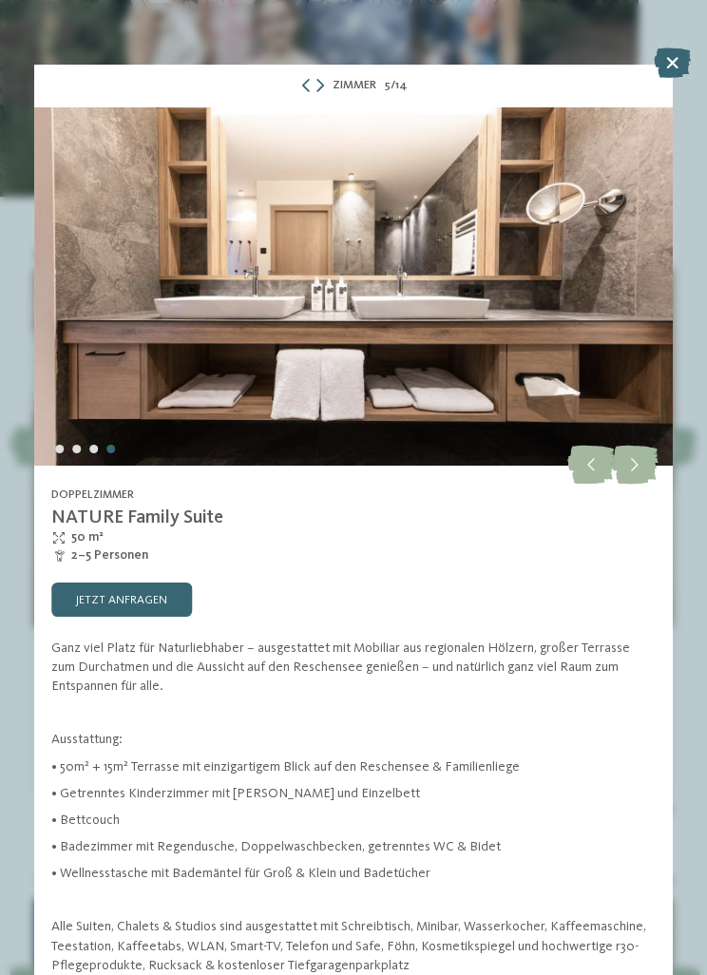
click at [638, 471] on icon at bounding box center [634, 466] width 47 height 39
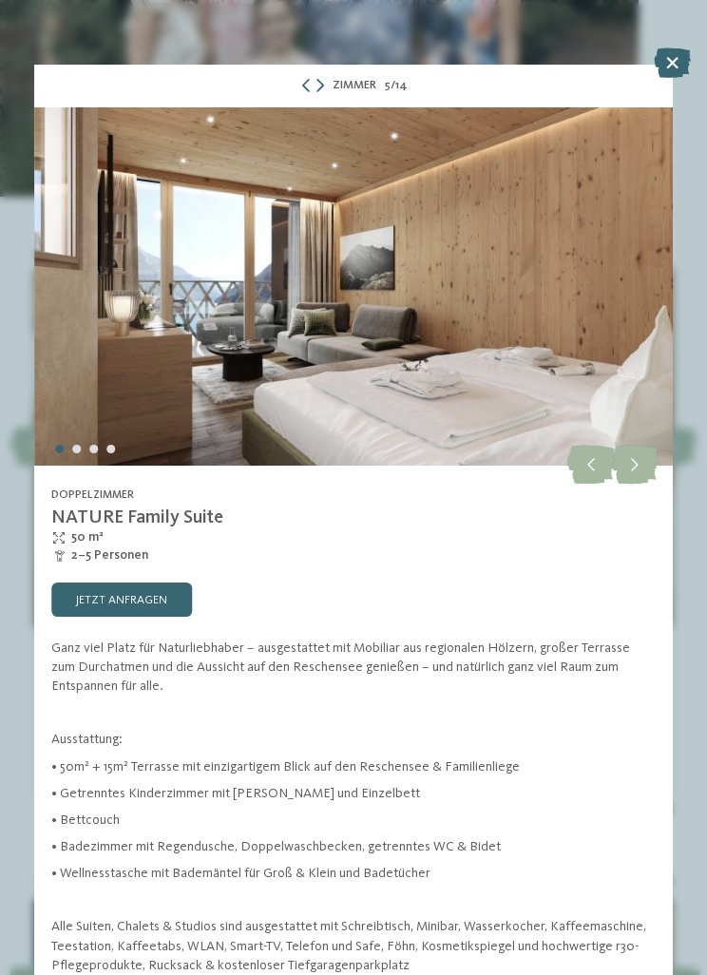
click at [640, 474] on icon at bounding box center [634, 466] width 47 height 39
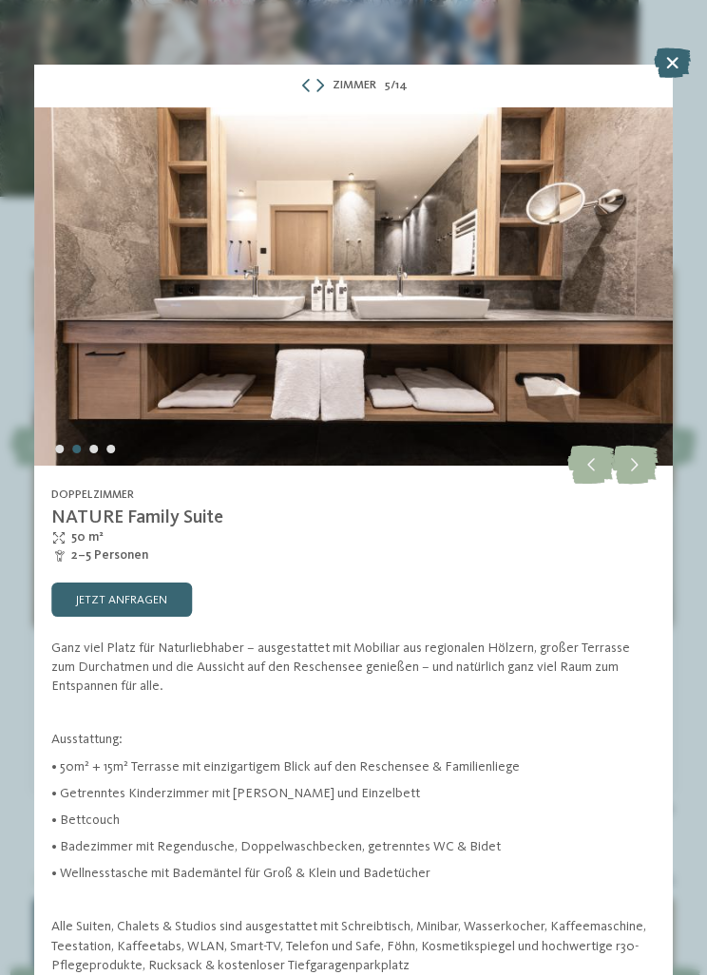
click at [633, 471] on icon at bounding box center [634, 466] width 47 height 39
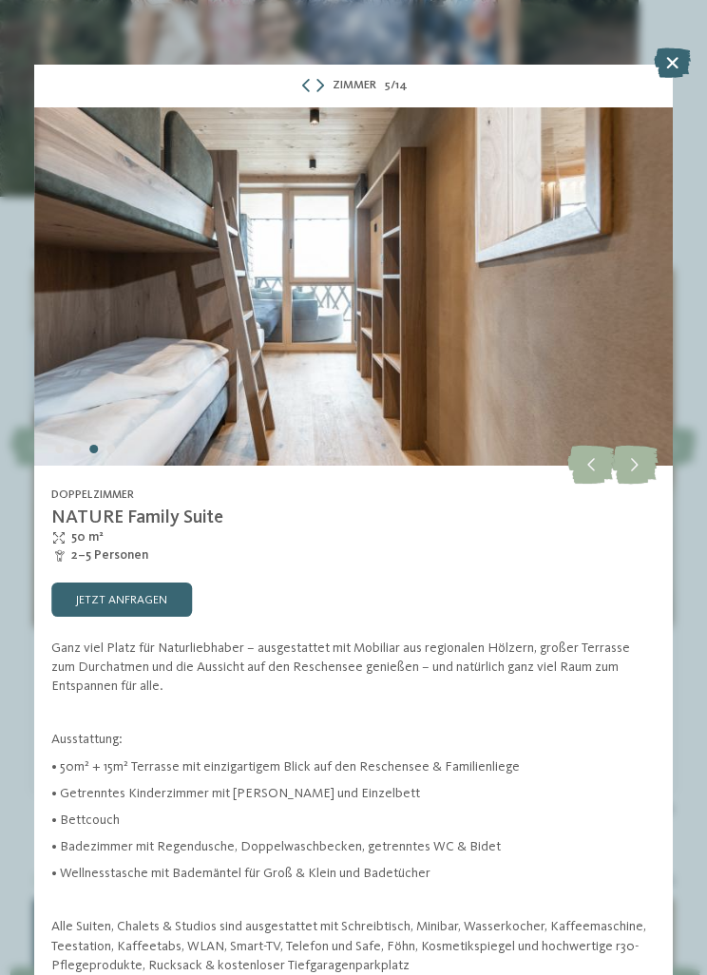
click at [637, 469] on icon at bounding box center [634, 466] width 47 height 39
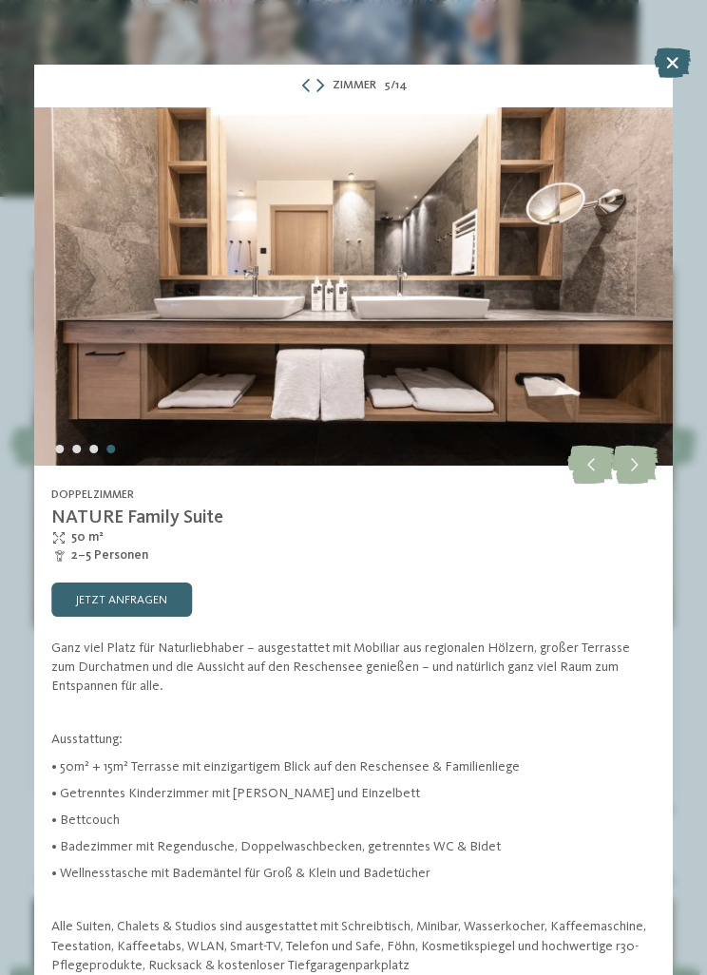
click at [640, 474] on icon at bounding box center [634, 466] width 47 height 39
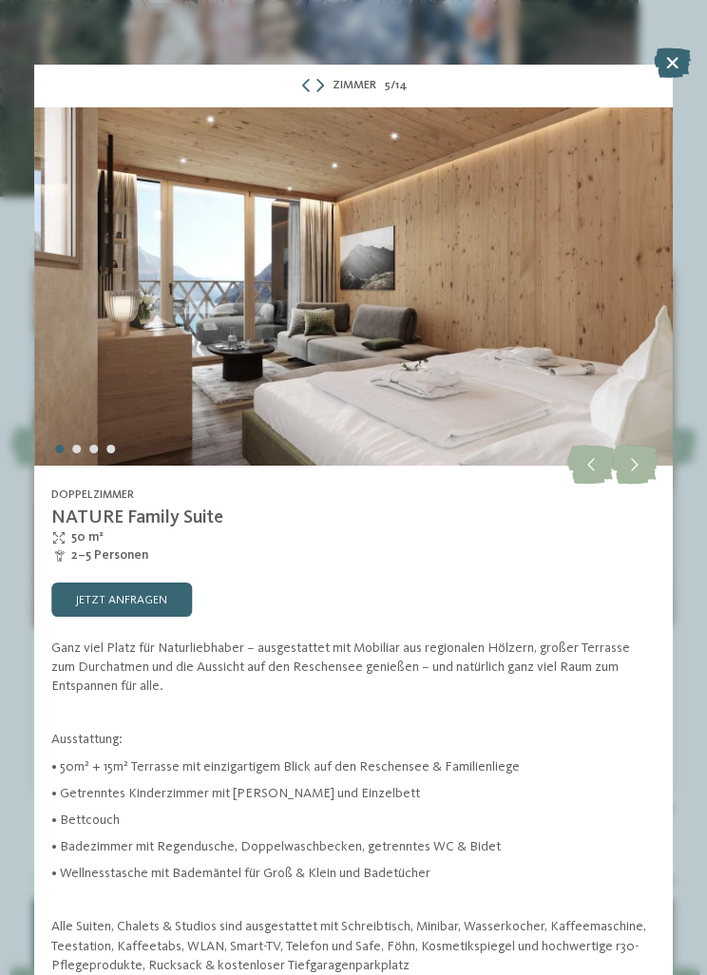
click at [644, 475] on icon at bounding box center [634, 466] width 47 height 39
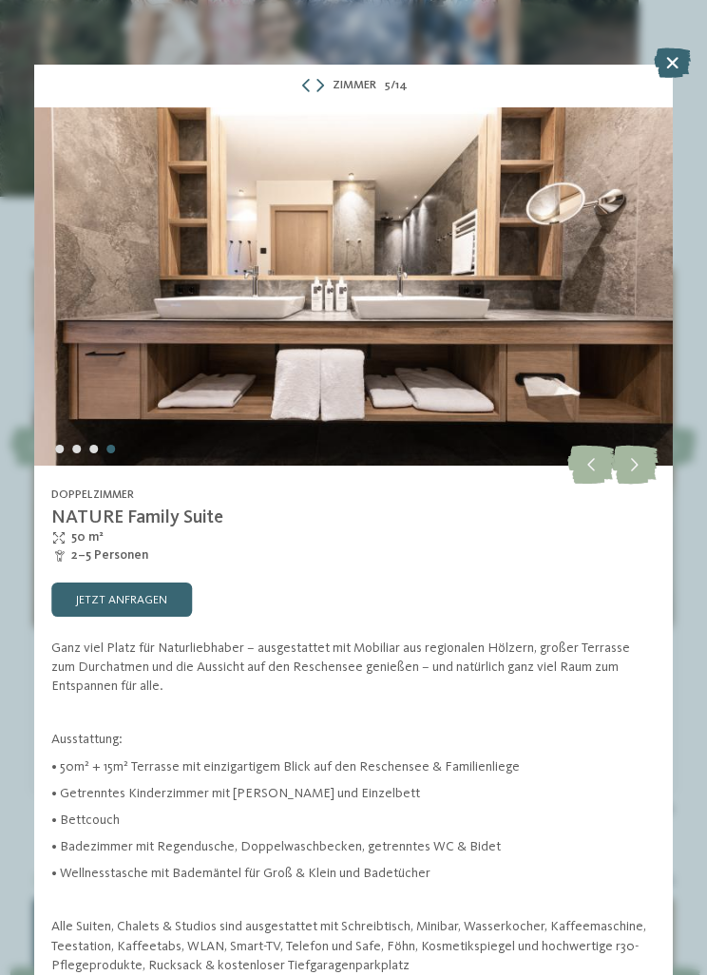
click at [321, 87] on icon at bounding box center [321, 85] width 8 height 13
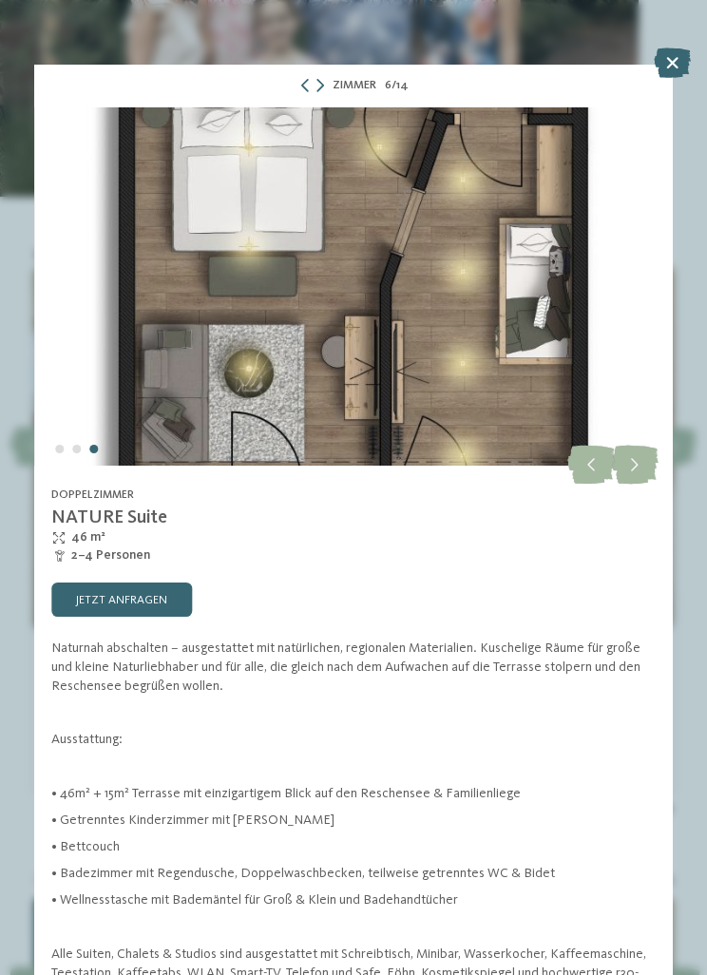
click at [656, 72] on icon at bounding box center [672, 63] width 37 height 30
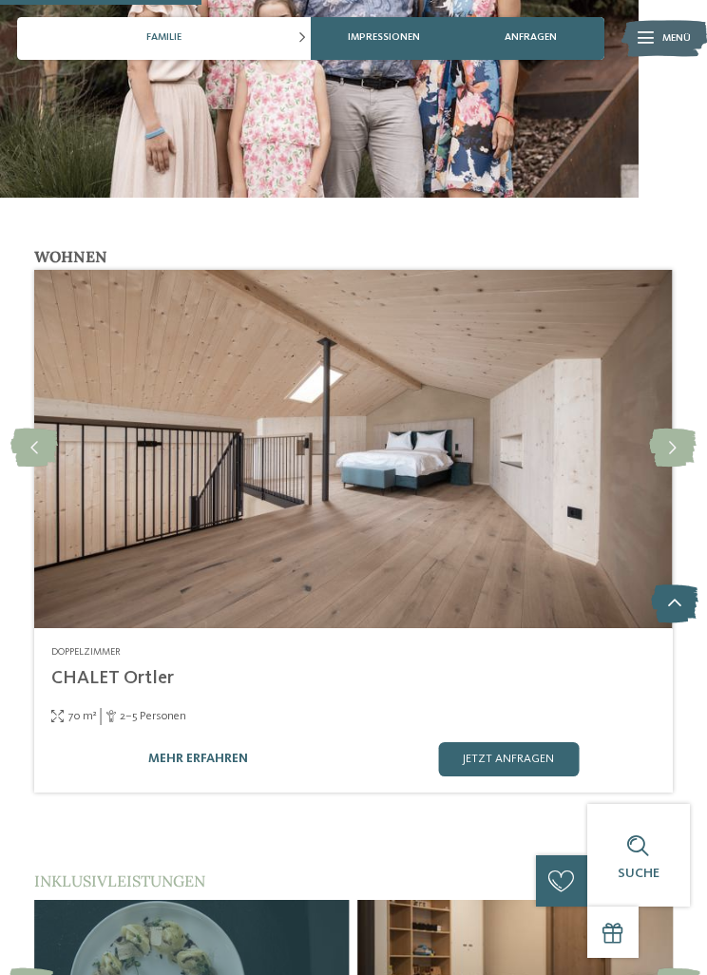
scroll to position [1826, 0]
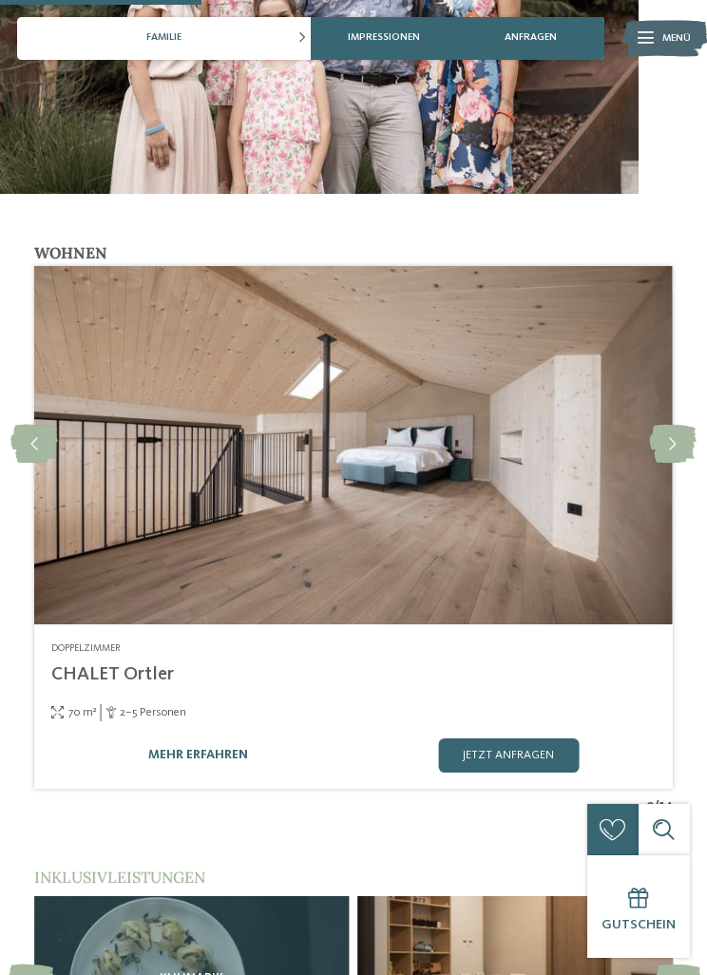
click at [241, 748] on link "mehr erfahren" at bounding box center [198, 755] width 100 height 15
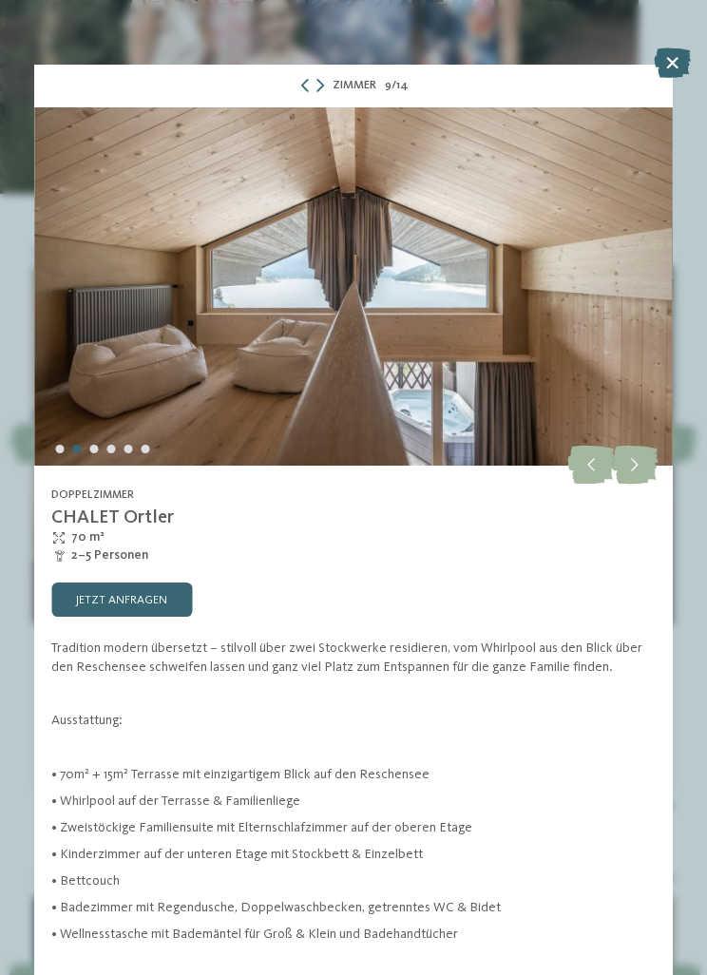
click at [633, 471] on icon at bounding box center [634, 466] width 47 height 39
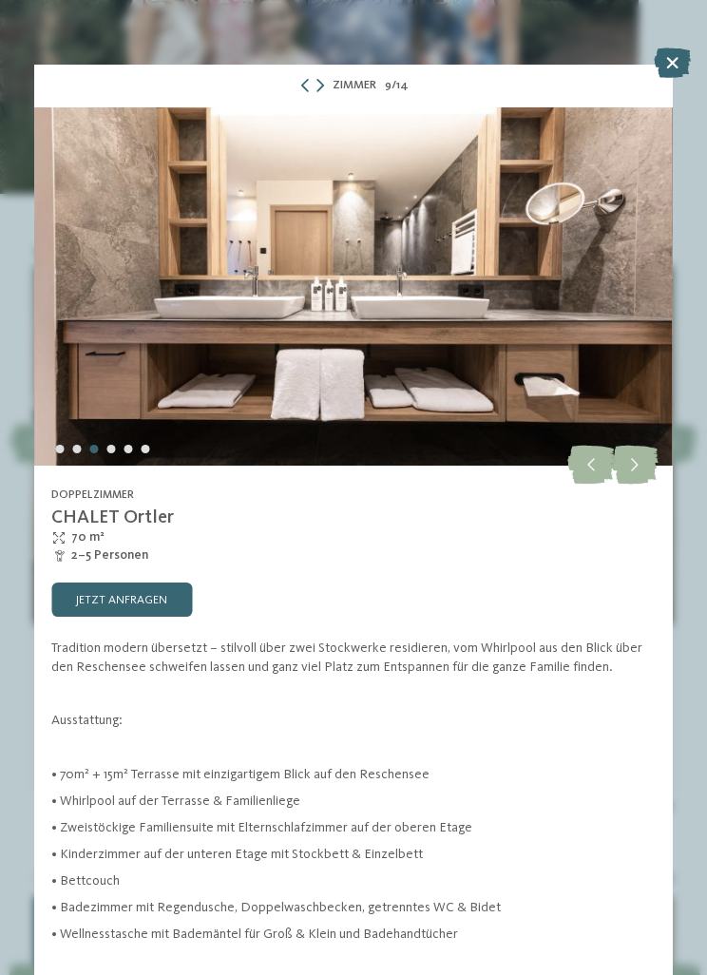
click at [637, 474] on icon at bounding box center [634, 466] width 47 height 39
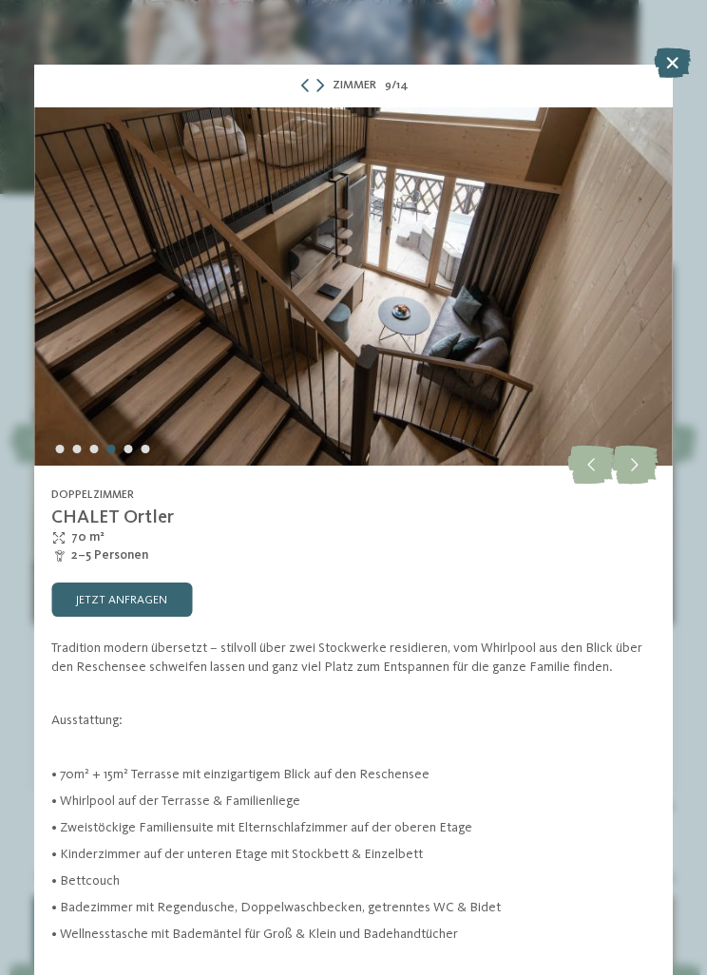
click at [637, 477] on icon at bounding box center [634, 466] width 47 height 39
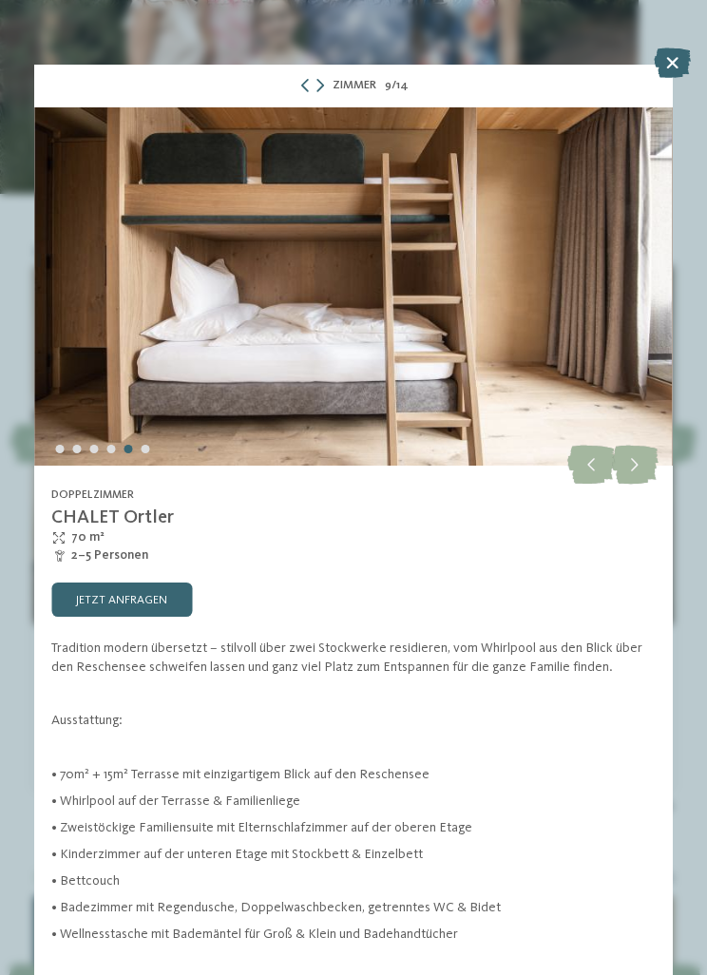
click at [641, 472] on icon at bounding box center [634, 466] width 47 height 39
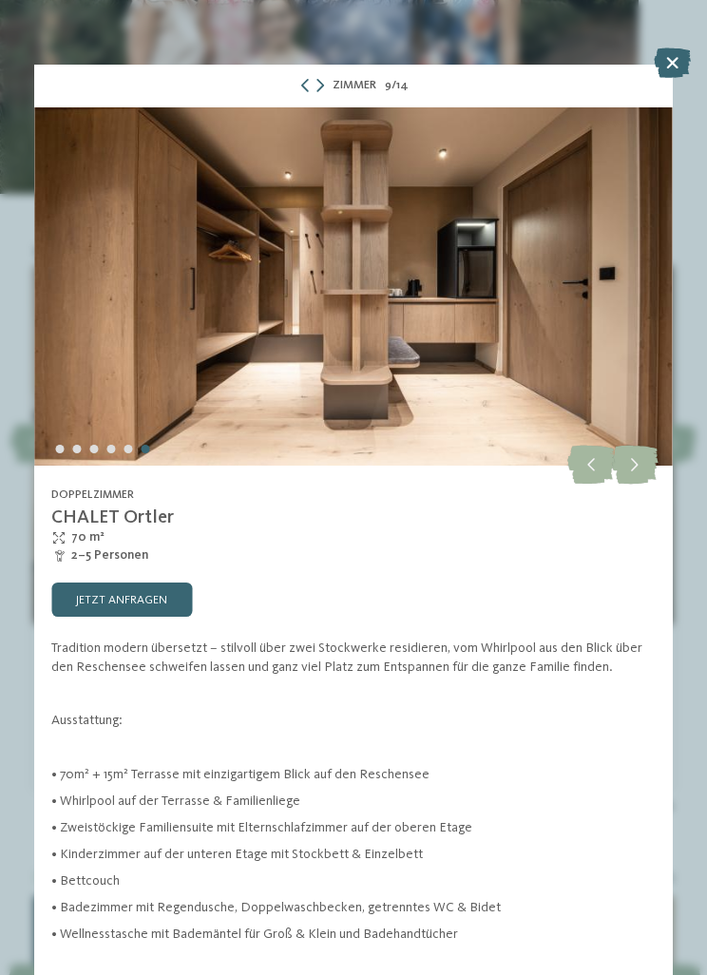
click at [636, 471] on icon at bounding box center [634, 466] width 47 height 39
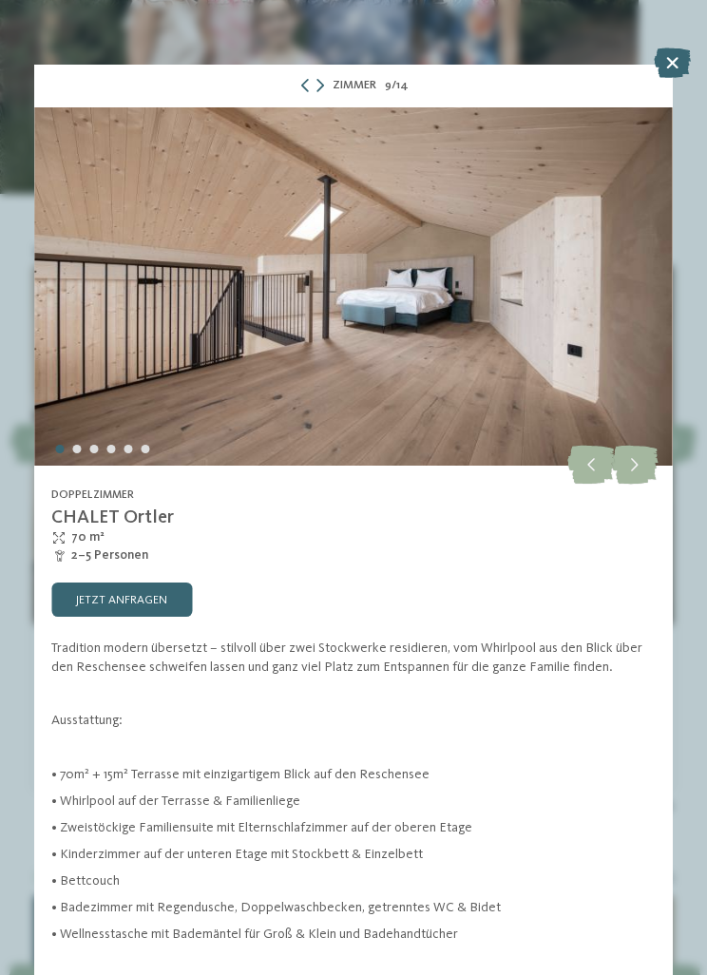
click at [631, 469] on icon at bounding box center [634, 466] width 47 height 39
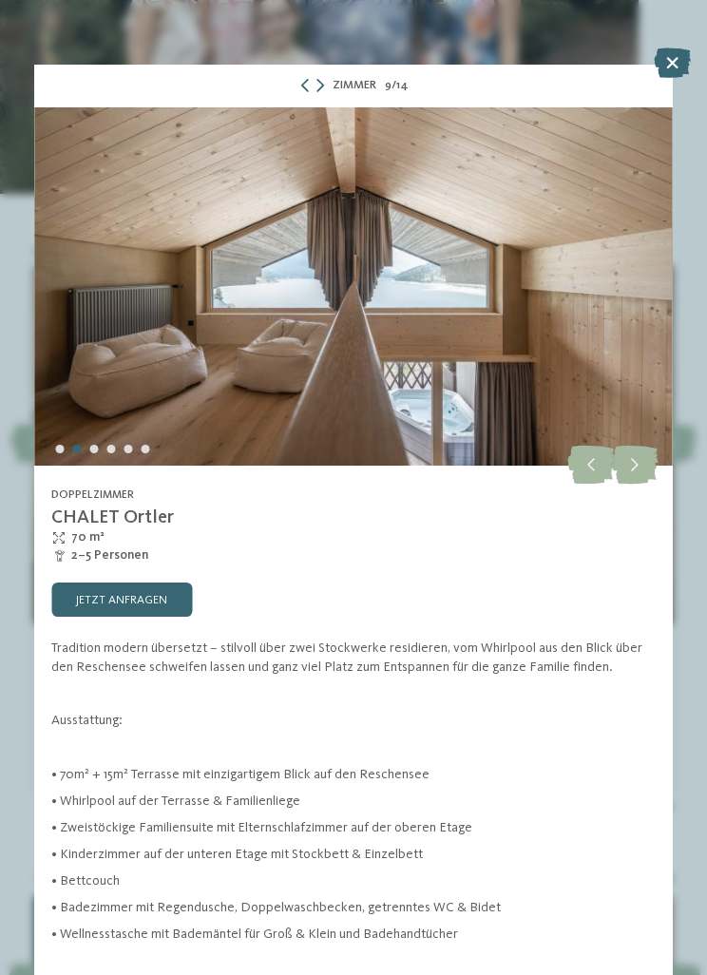
click at [636, 473] on icon at bounding box center [634, 466] width 47 height 39
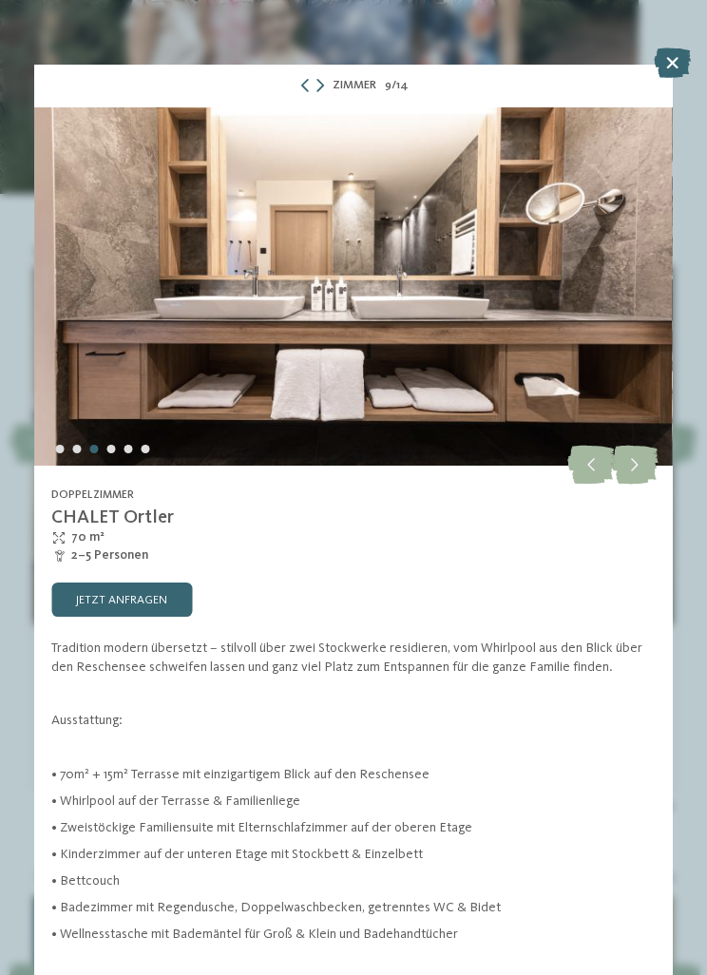
click at [664, 76] on icon at bounding box center [672, 63] width 37 height 30
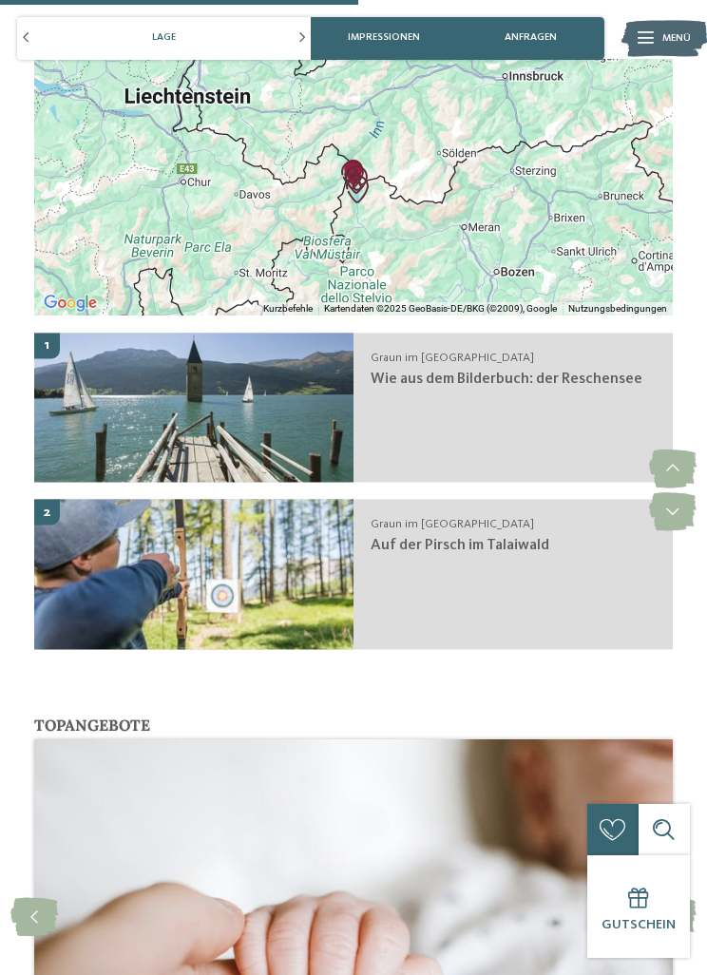
scroll to position [3220, 0]
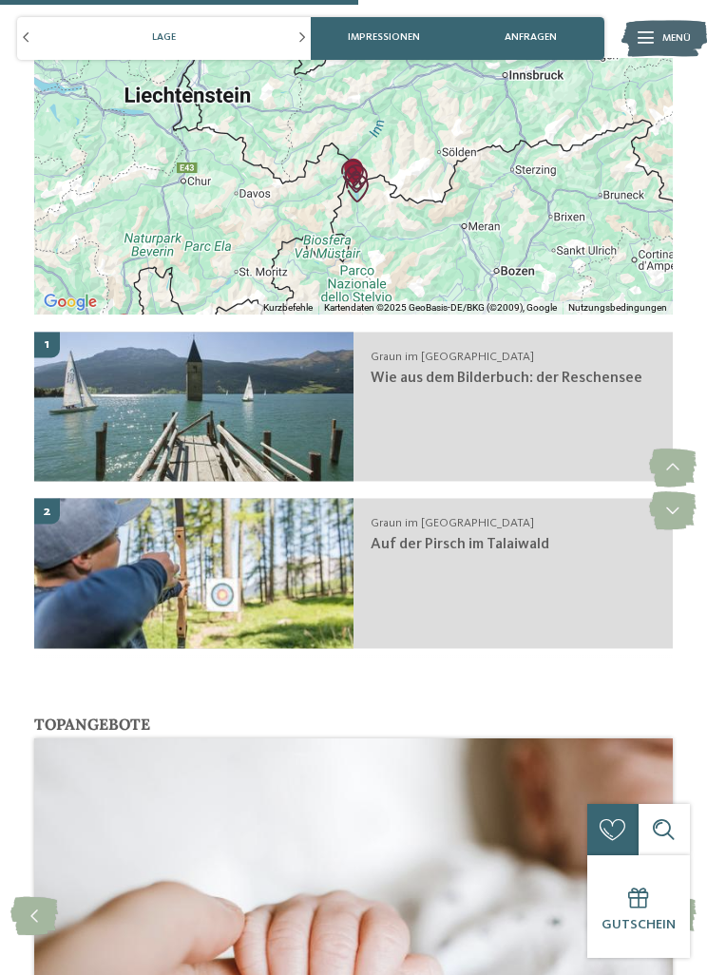
click at [667, 498] on icon at bounding box center [672, 511] width 47 height 39
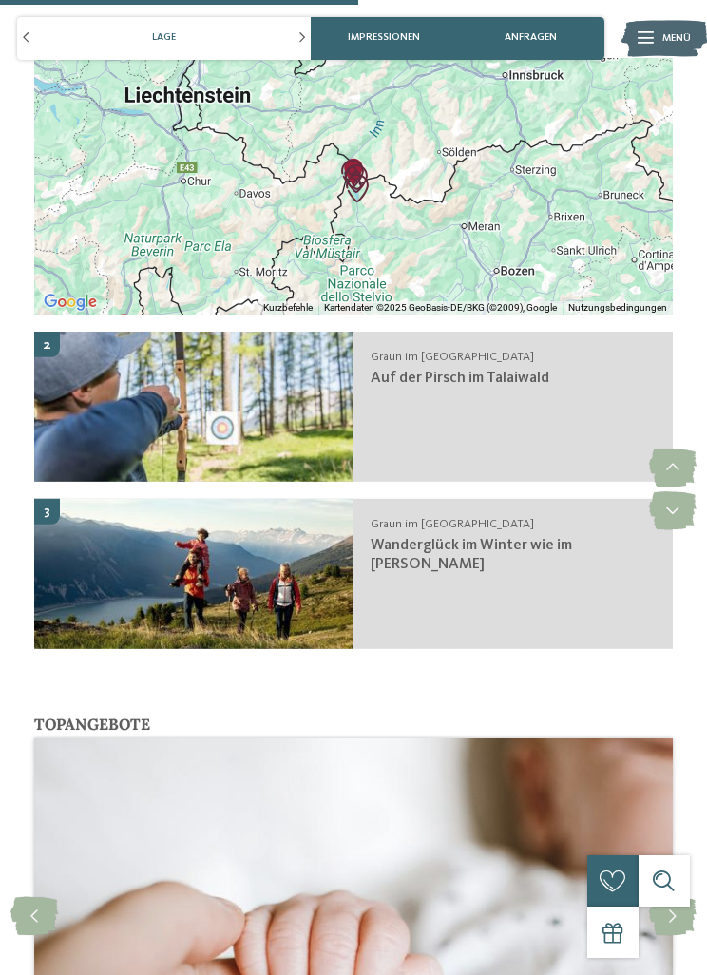
click at [658, 498] on icon at bounding box center [672, 511] width 47 height 39
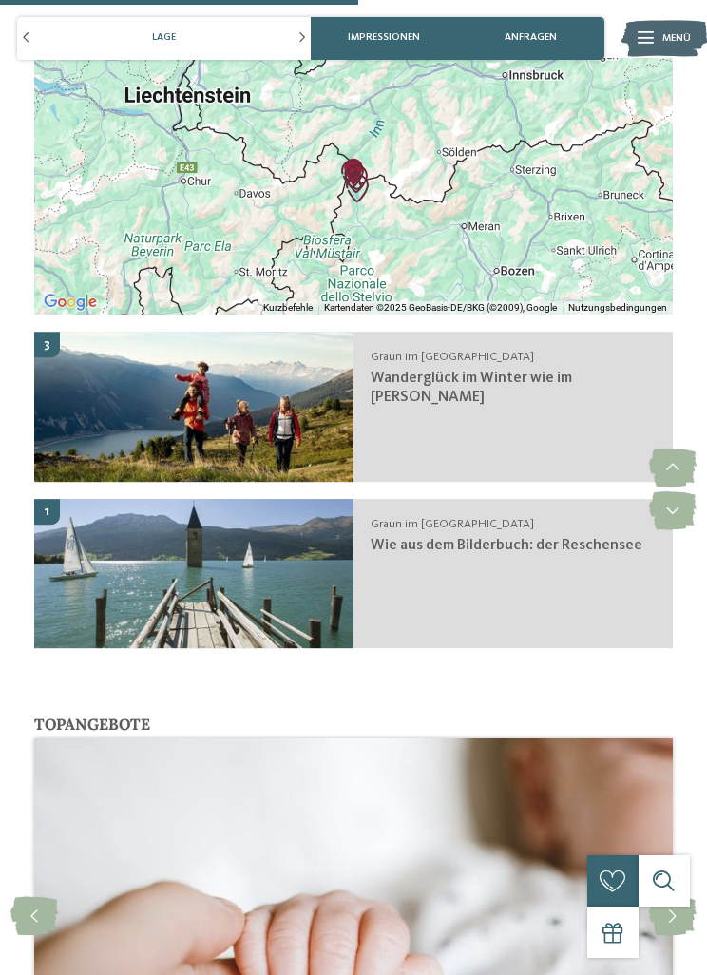
click at [660, 509] on icon at bounding box center [672, 511] width 47 height 39
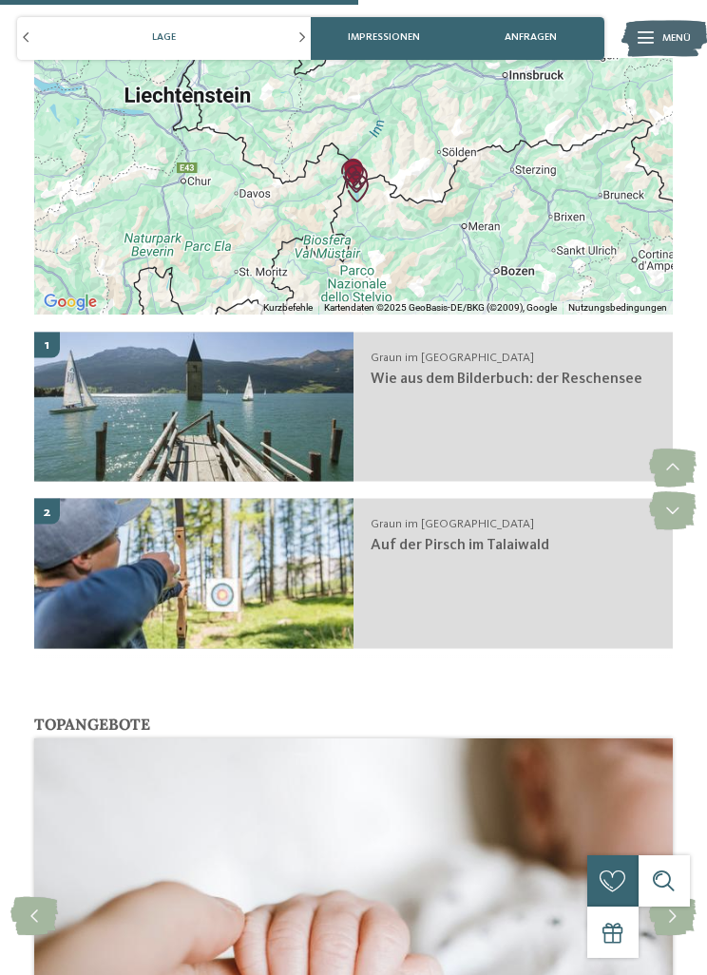
click at [666, 493] on icon at bounding box center [672, 511] width 47 height 39
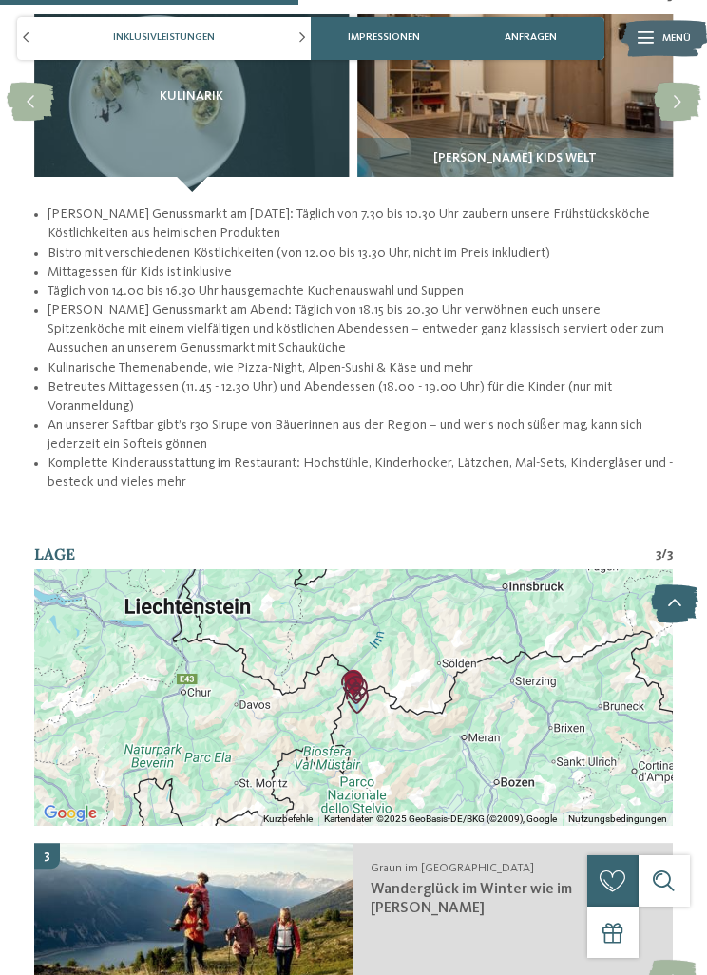
scroll to position [2707, 0]
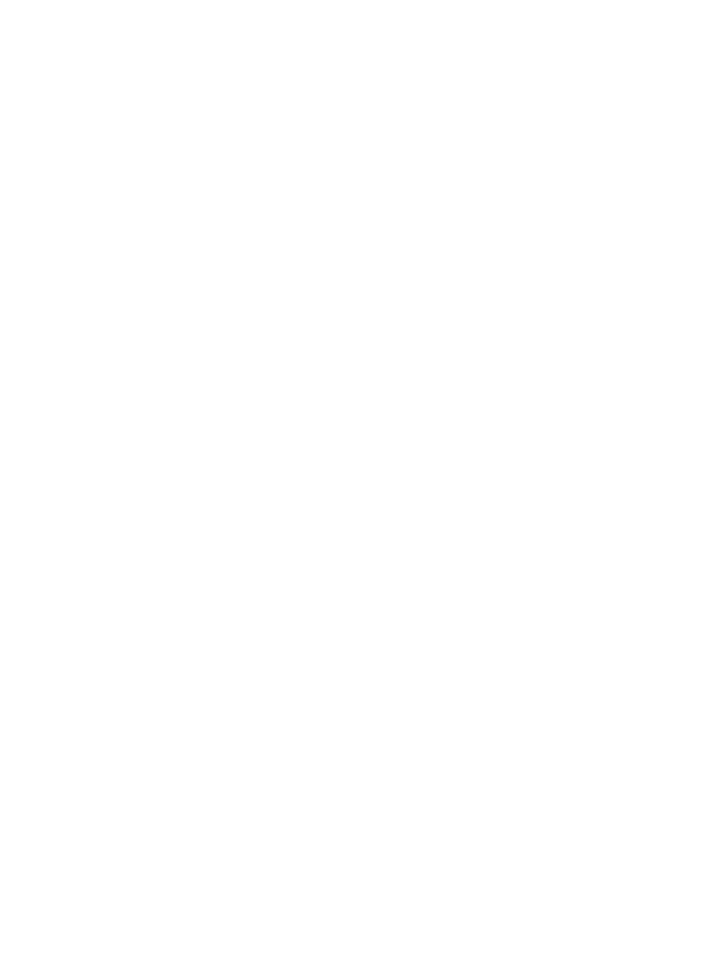
click at [17, 458] on icon at bounding box center [21, 458] width 16 height 12
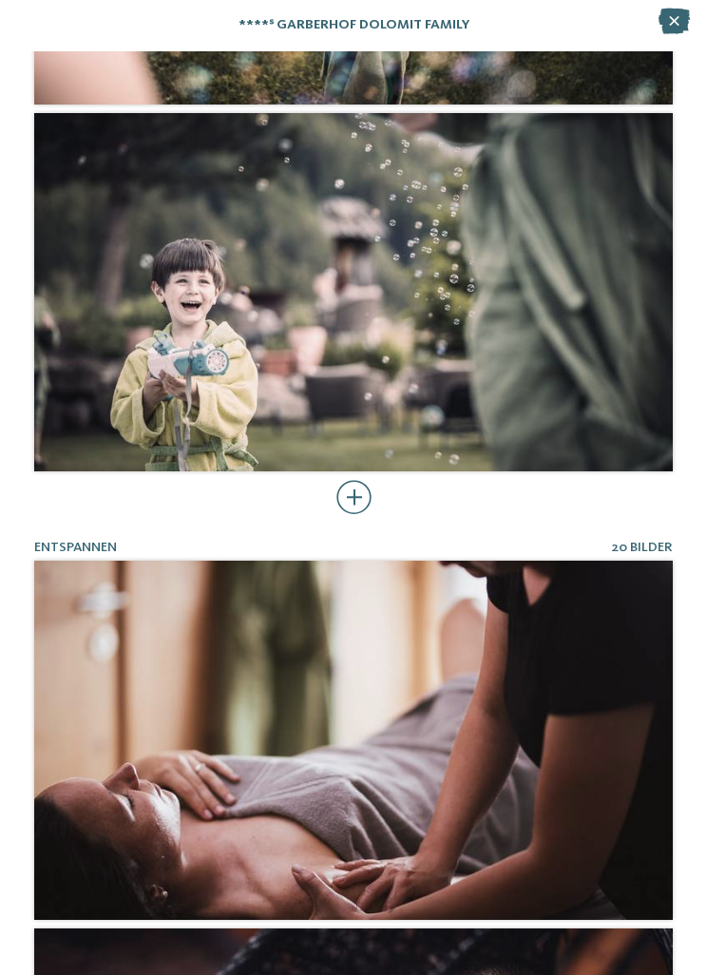
scroll to position [1809, 0]
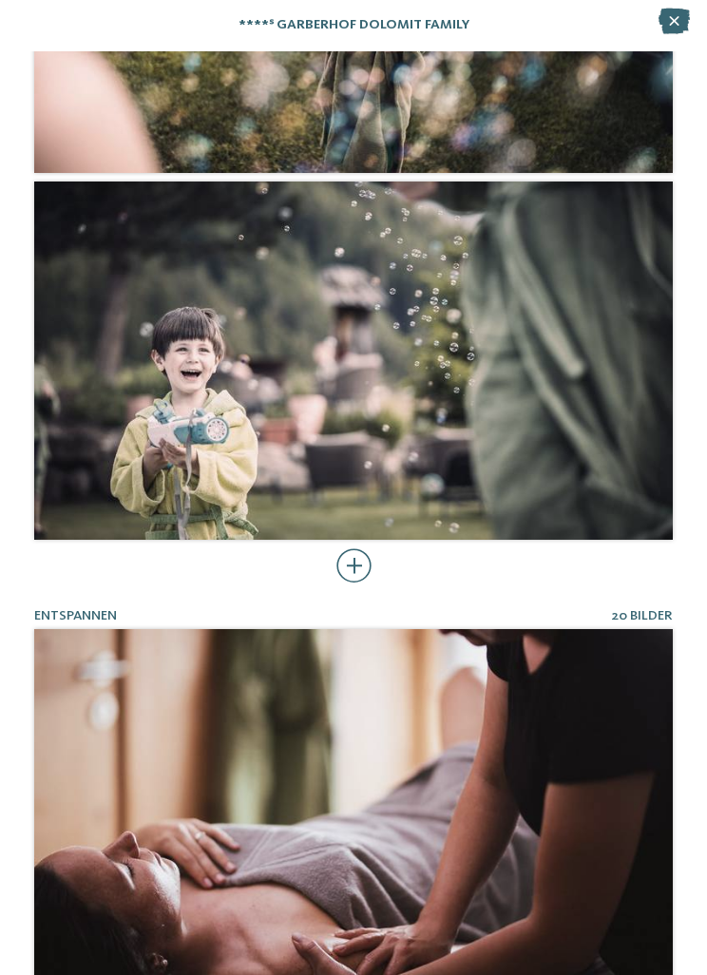
click at [369, 557] on div at bounding box center [354, 565] width 35 height 34
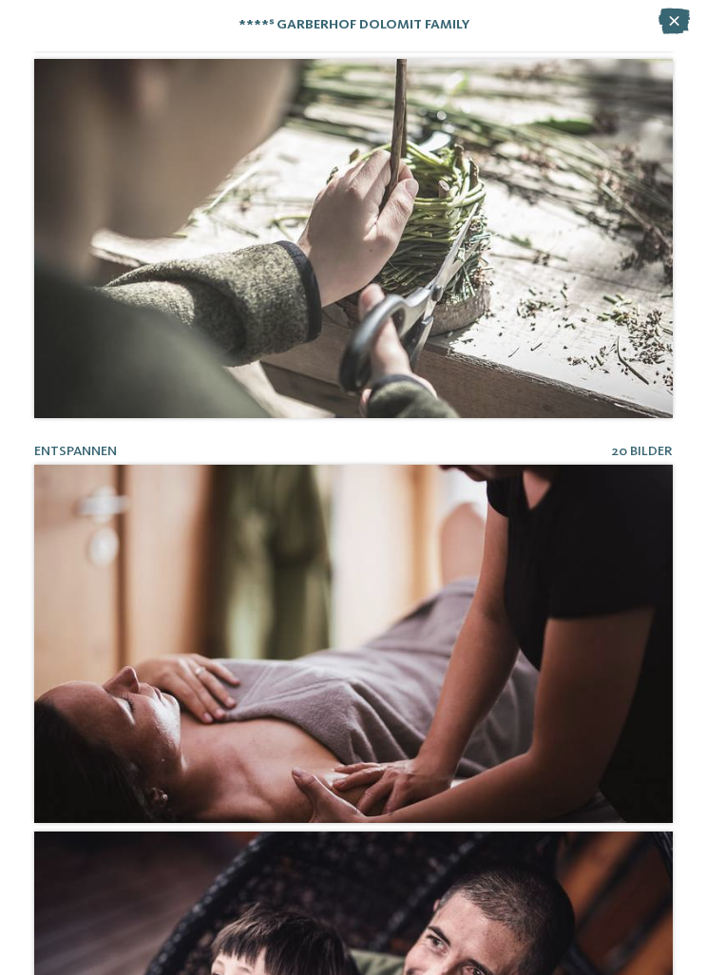
scroll to position [8180, 0]
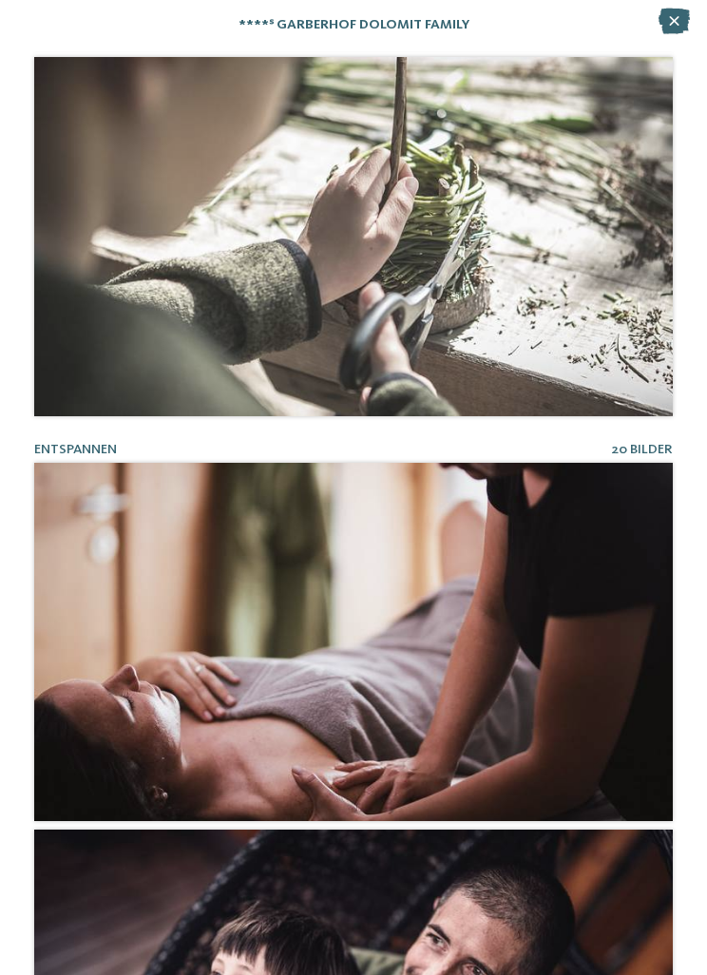
click at [657, 40] on div "****ˢ Garberhof Dolomit Family" at bounding box center [353, 25] width 707 height 51
click at [666, 29] on icon at bounding box center [674, 22] width 31 height 26
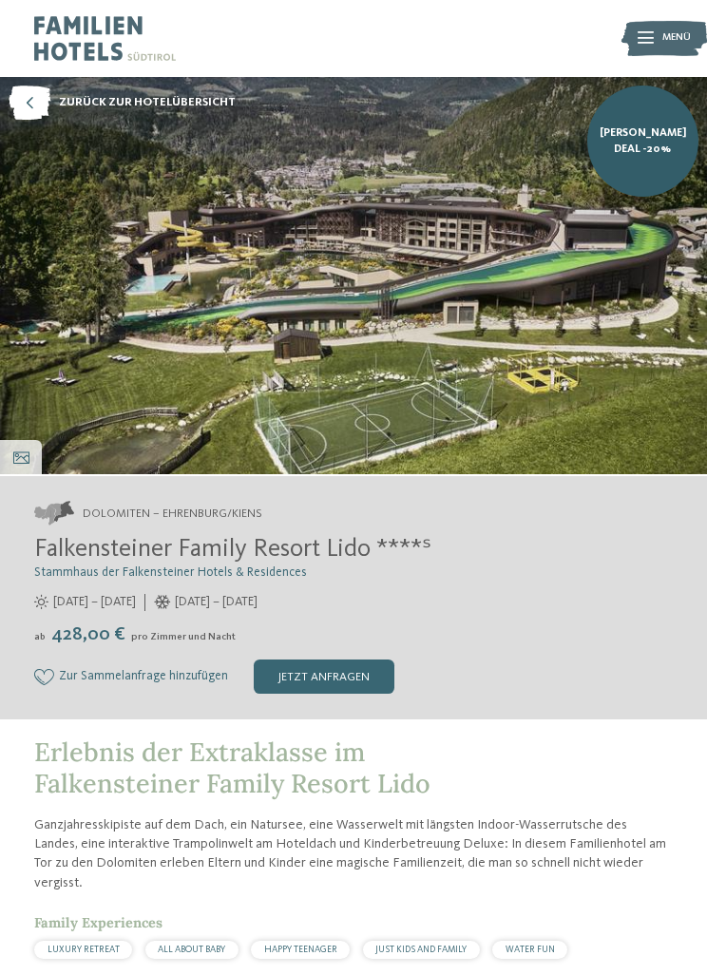
click at [10, 469] on div "Impressionen" at bounding box center [21, 457] width 42 height 34
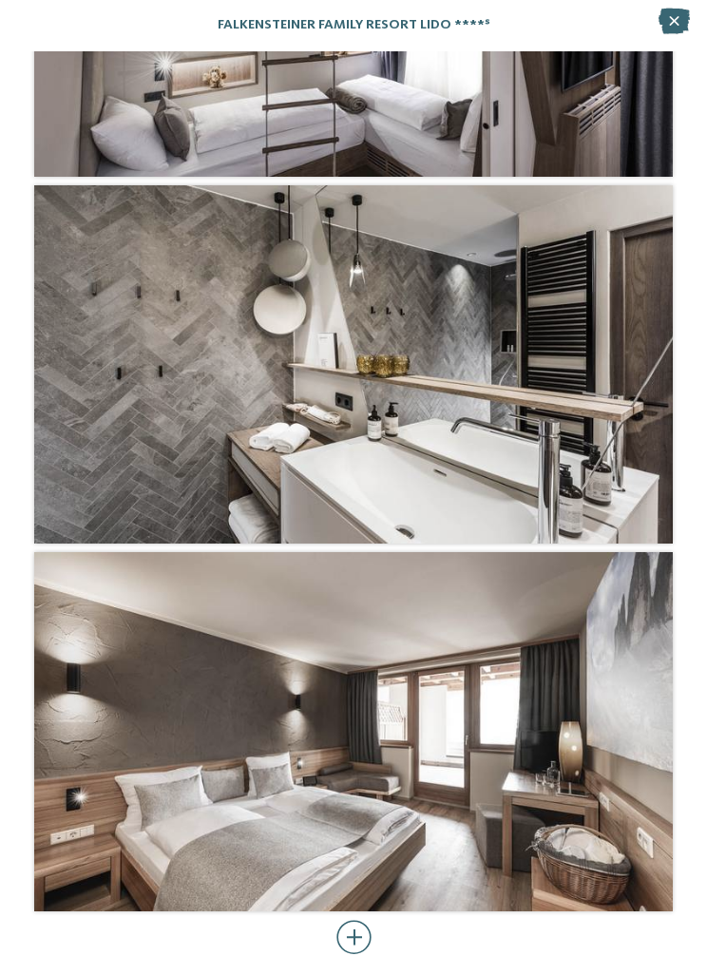
scroll to position [4990, 0]
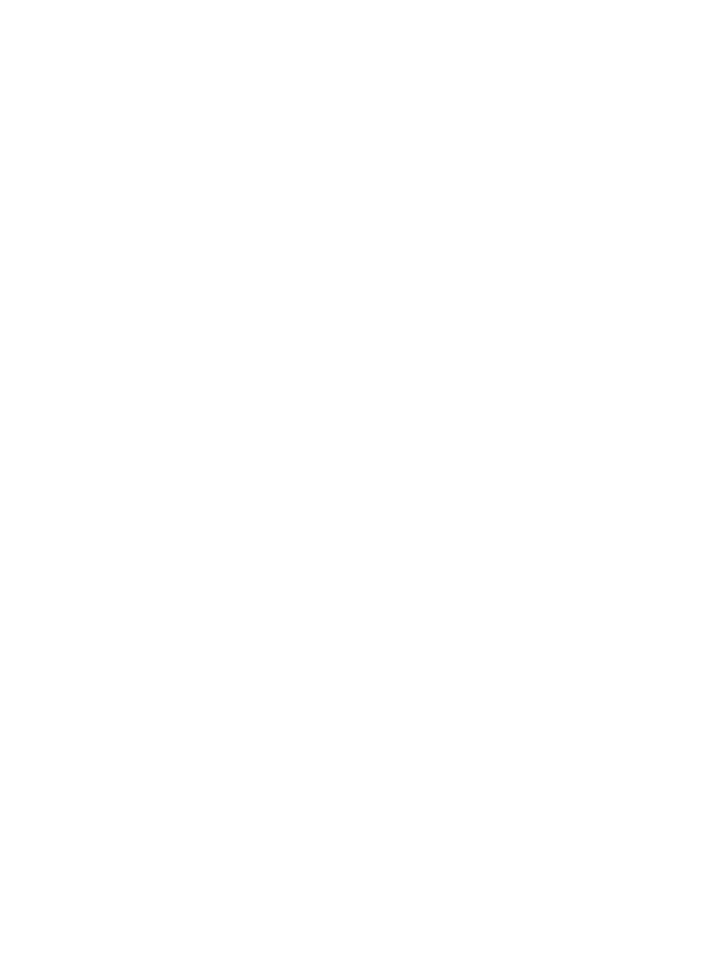
click at [15, 447] on div "Impressionen" at bounding box center [21, 457] width 42 height 34
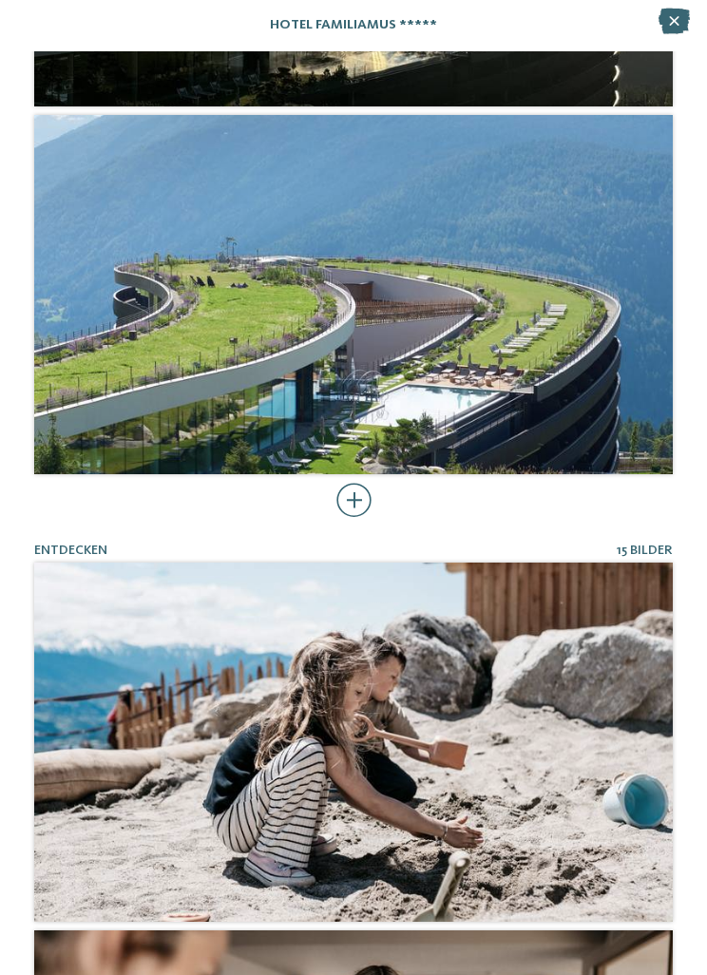
scroll to position [692, 0]
click at [357, 510] on div at bounding box center [354, 500] width 35 height 34
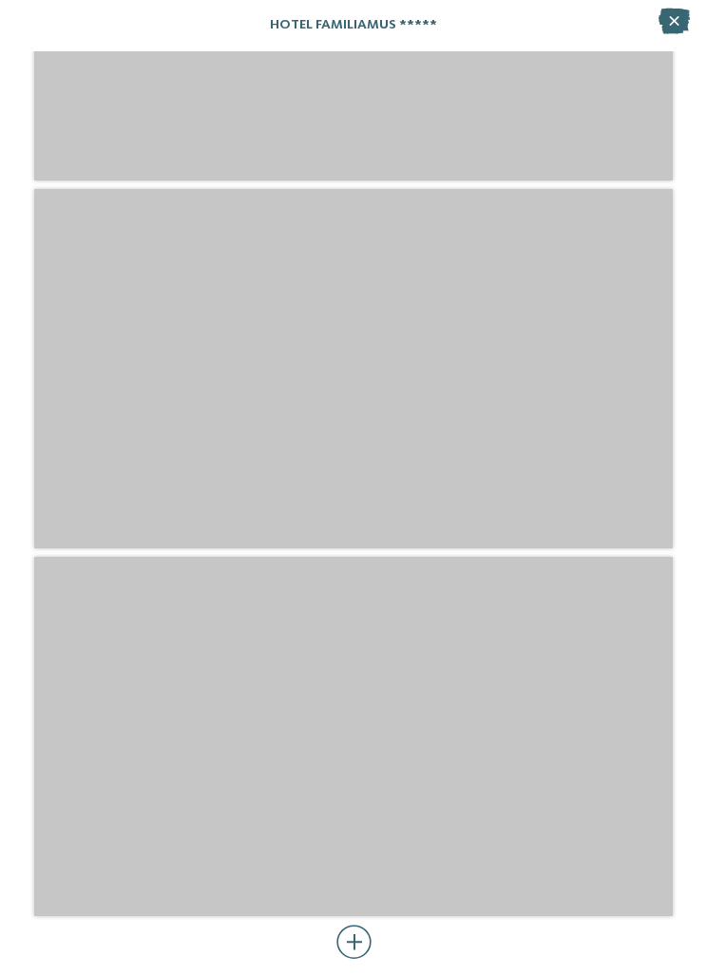
scroll to position [10012, 0]
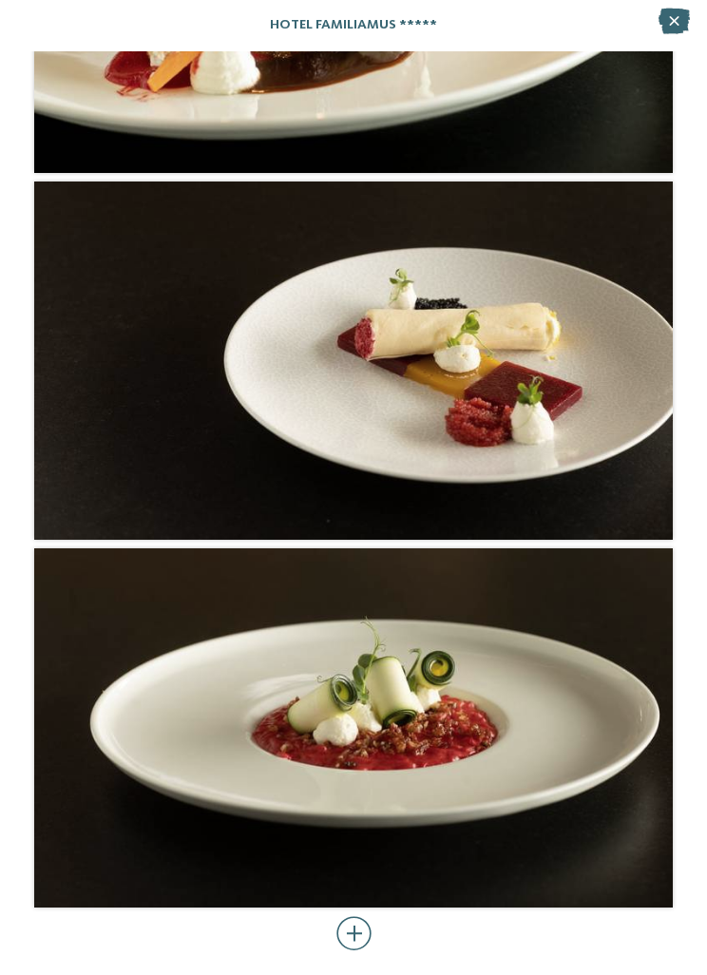
click at [652, 47] on div "Hotel Familiamus *****" at bounding box center [353, 25] width 707 height 51
click at [689, 34] on div at bounding box center [674, 23] width 31 height 29
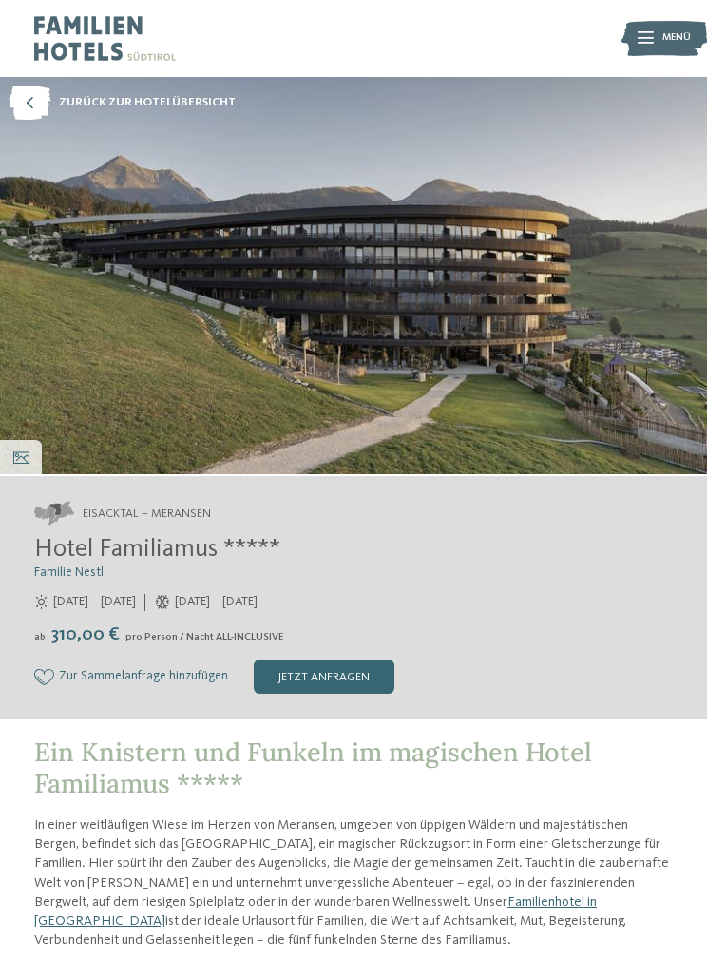
click at [566, 390] on img at bounding box center [353, 275] width 707 height 397
click at [18, 448] on div "Impressionen" at bounding box center [21, 457] width 42 height 34
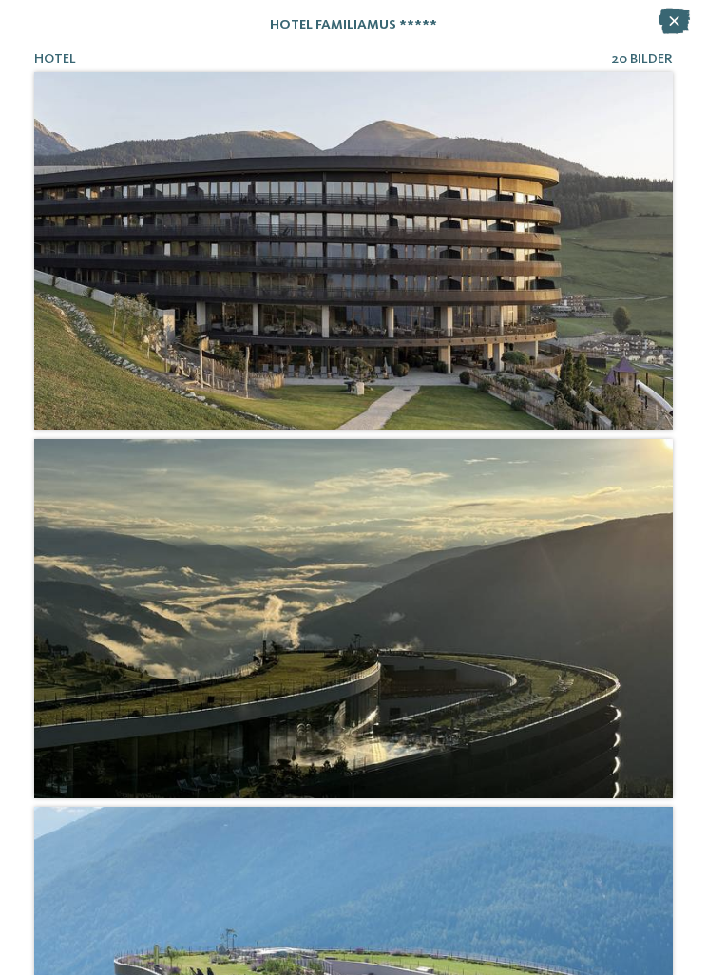
scroll to position [0, 0]
click at [655, 31] on h4 "Hotel Familiamus *****" at bounding box center [353, 25] width 639 height 15
click at [661, 23] on icon at bounding box center [674, 22] width 31 height 26
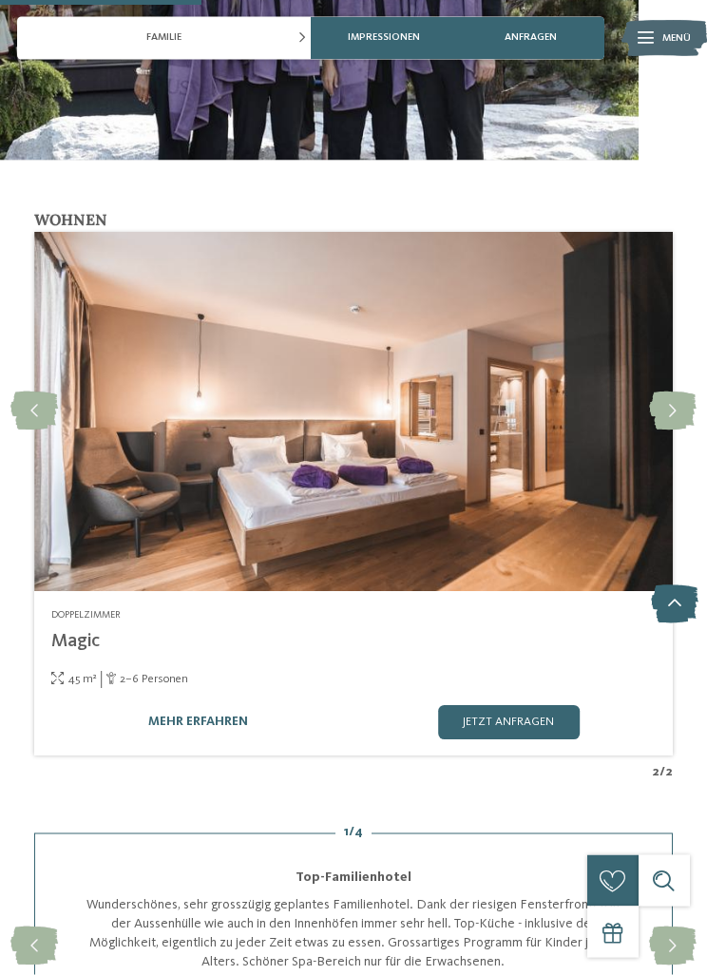
scroll to position [1912, 0]
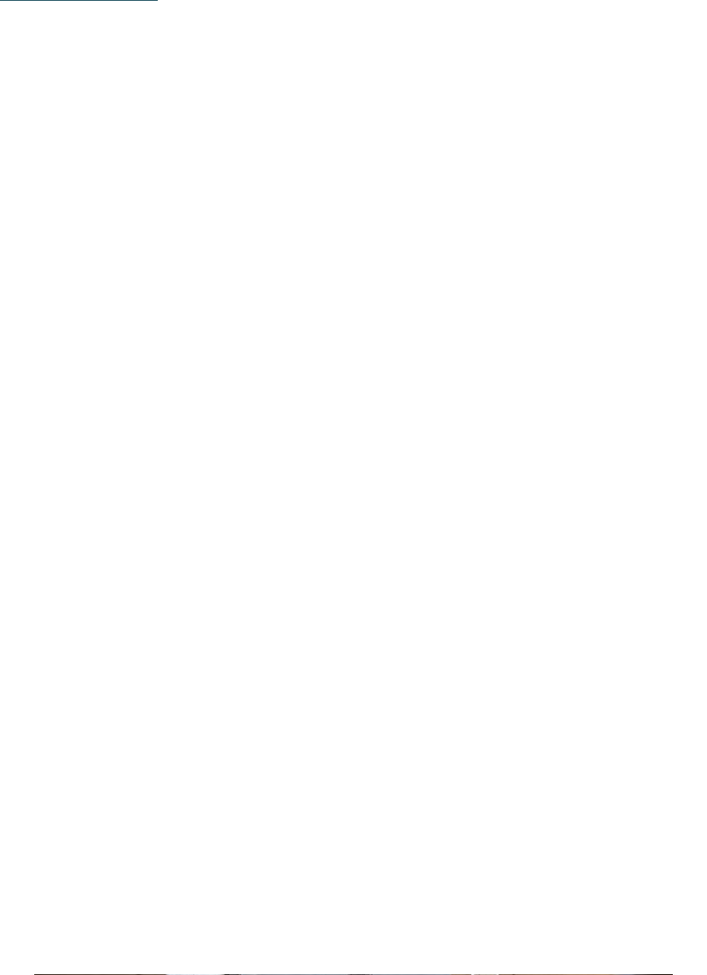
scroll to position [1469, 0]
click at [86, 304] on span "[DOMAIN_NAME]" at bounding box center [107, 306] width 95 height 13
